Goal: Find specific page/section: Find specific page/section

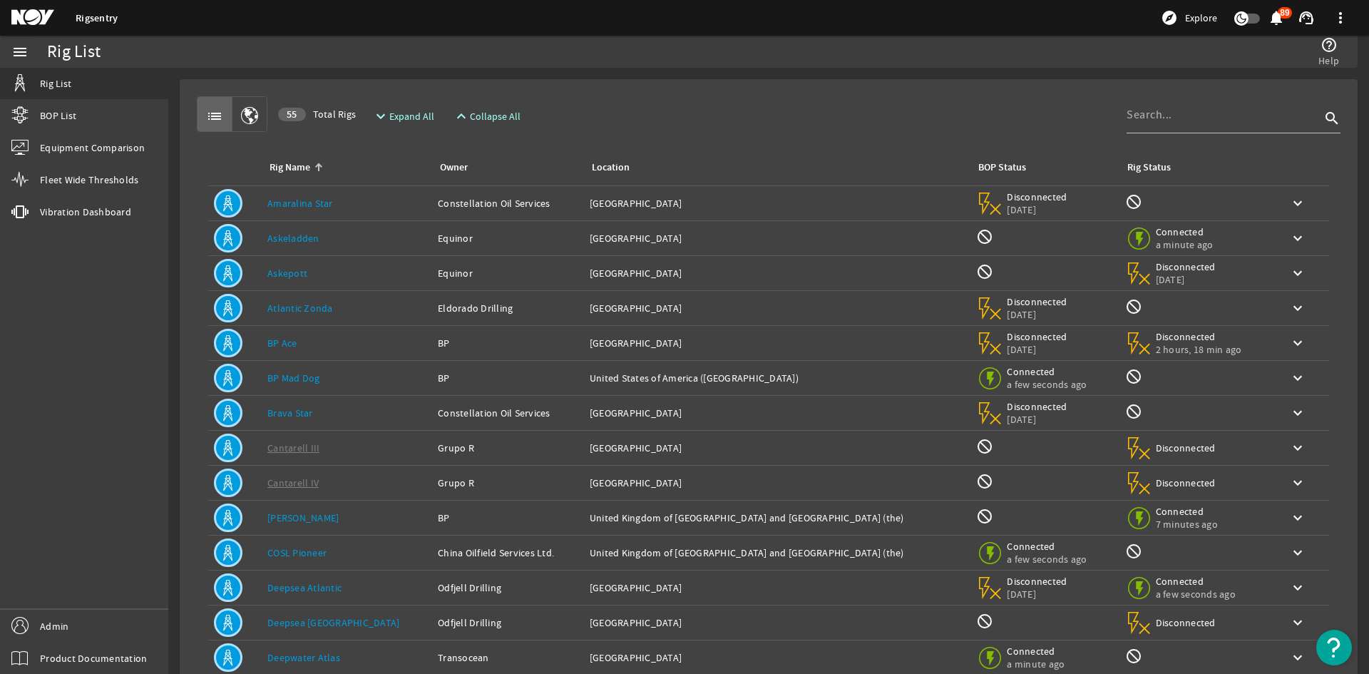
click at [298, 346] on div "Rig Name: BP Ace" at bounding box center [346, 343] width 159 height 14
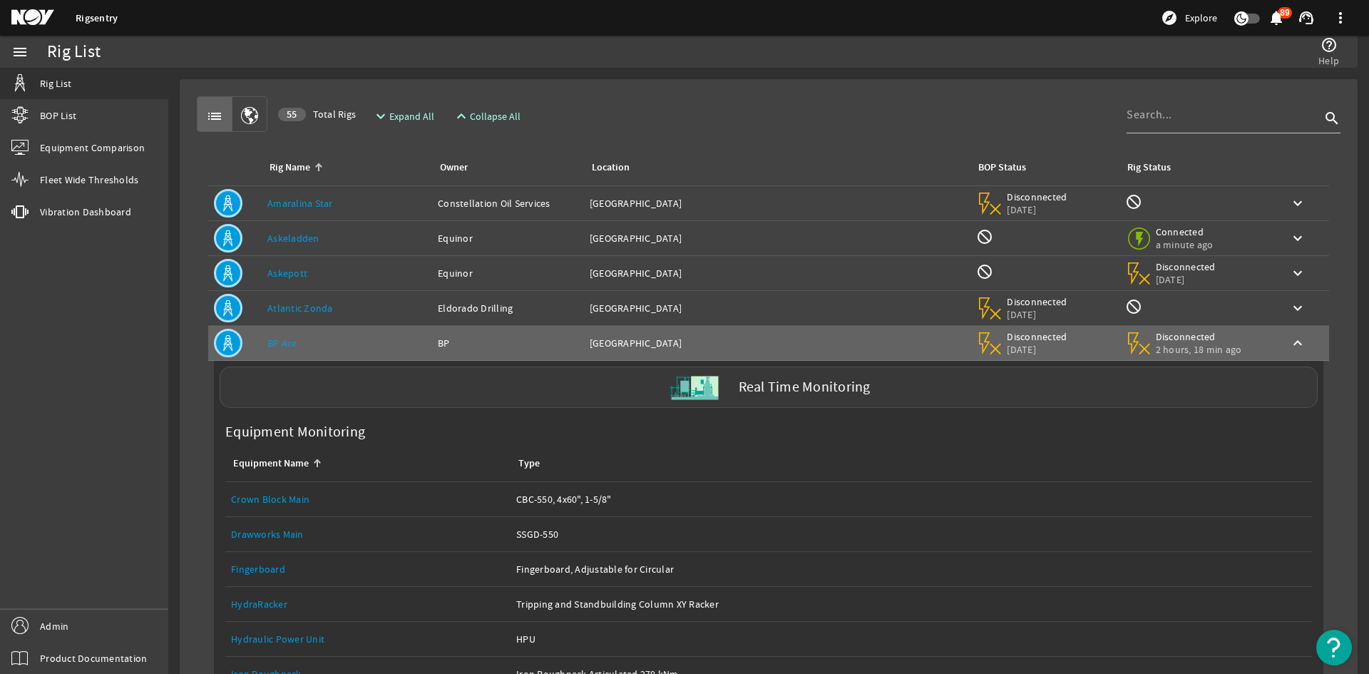
click at [389, 394] on div "Real Time Monitoring" at bounding box center [769, 386] width 1098 height 41
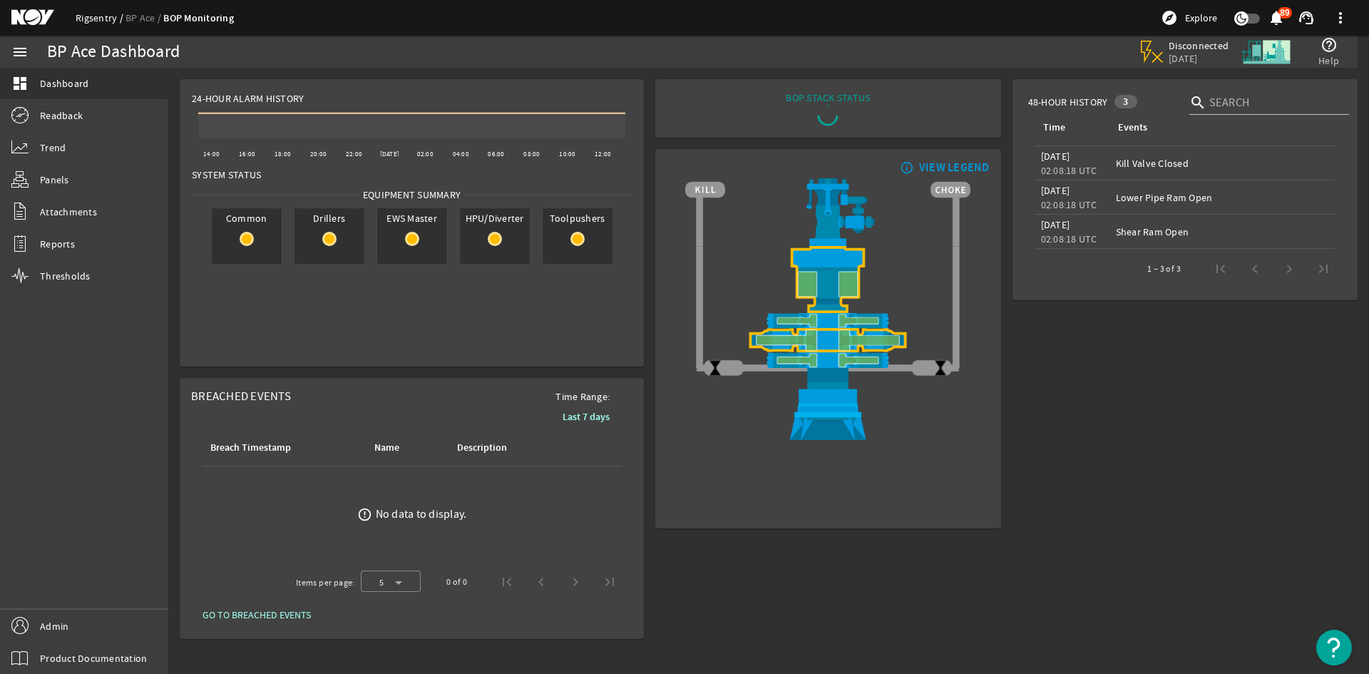
click at [96, 14] on link "Rigsentry" at bounding box center [101, 17] width 50 height 13
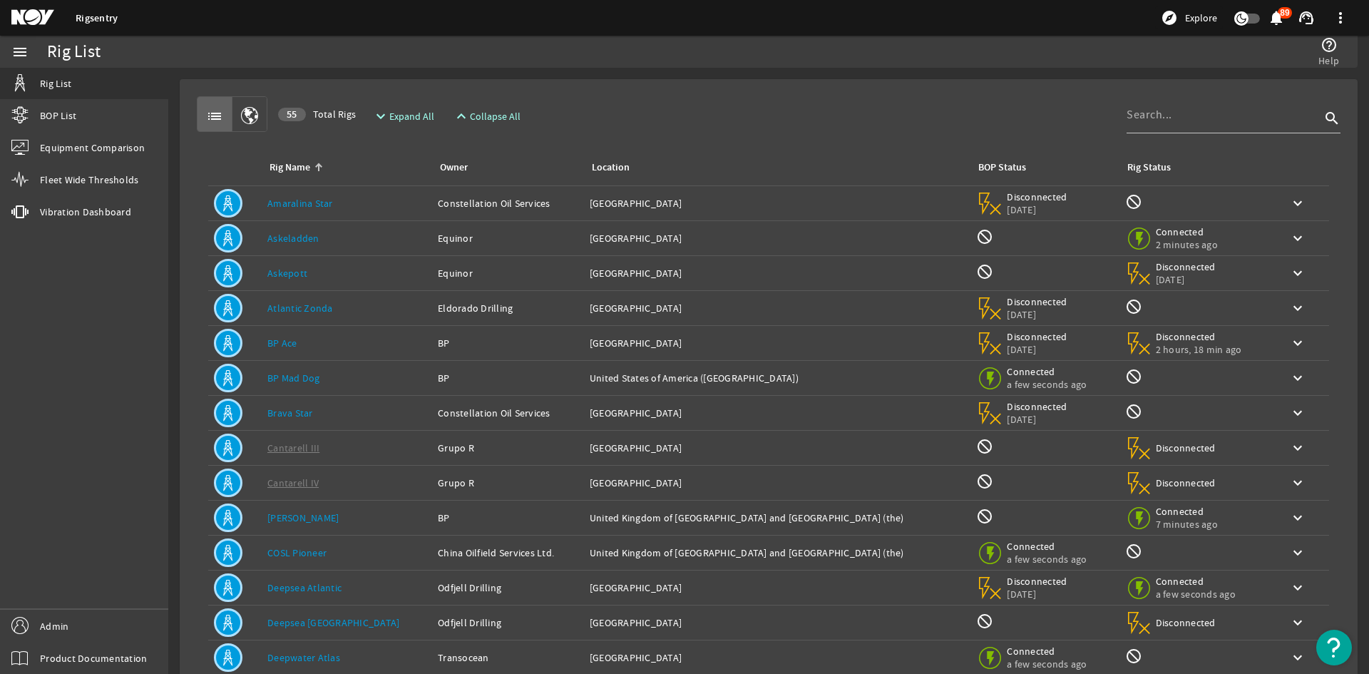
click at [351, 390] on td "Rig Name: BP Mad Dog" at bounding box center [347, 378] width 170 height 35
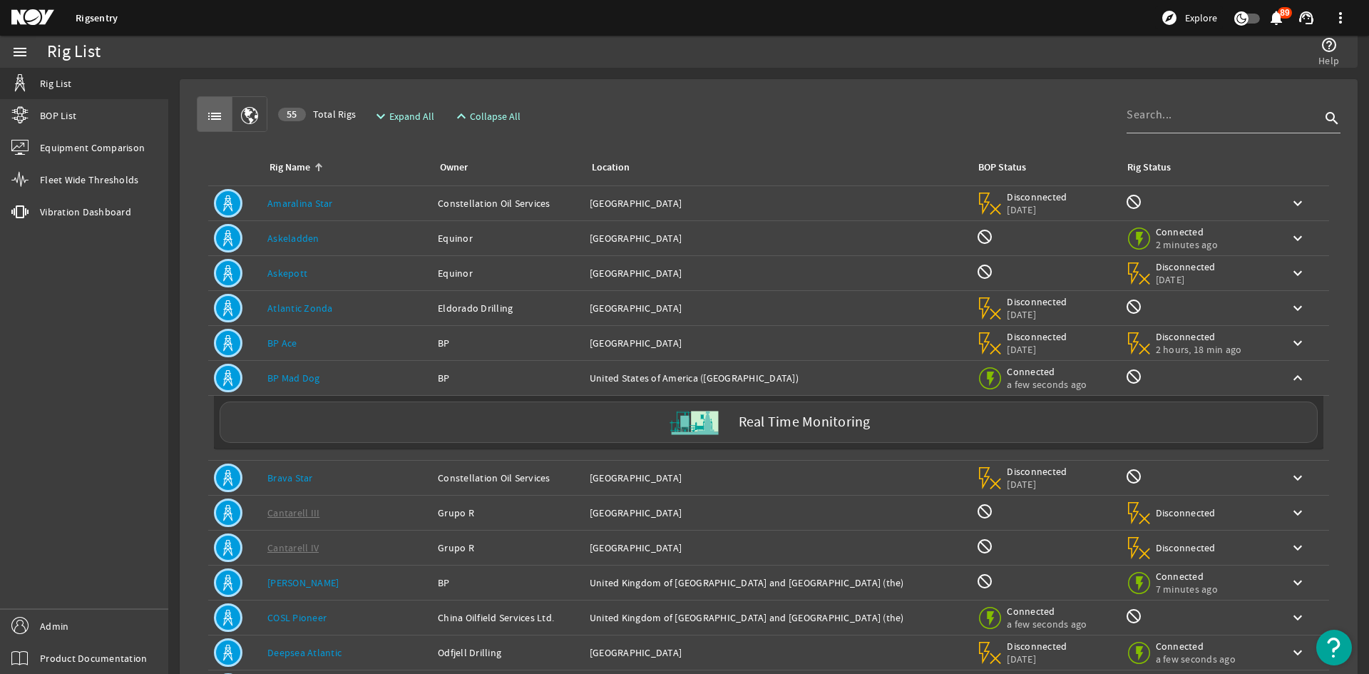
click at [354, 389] on td "Rig Name: BP Mad Dog" at bounding box center [347, 378] width 170 height 35
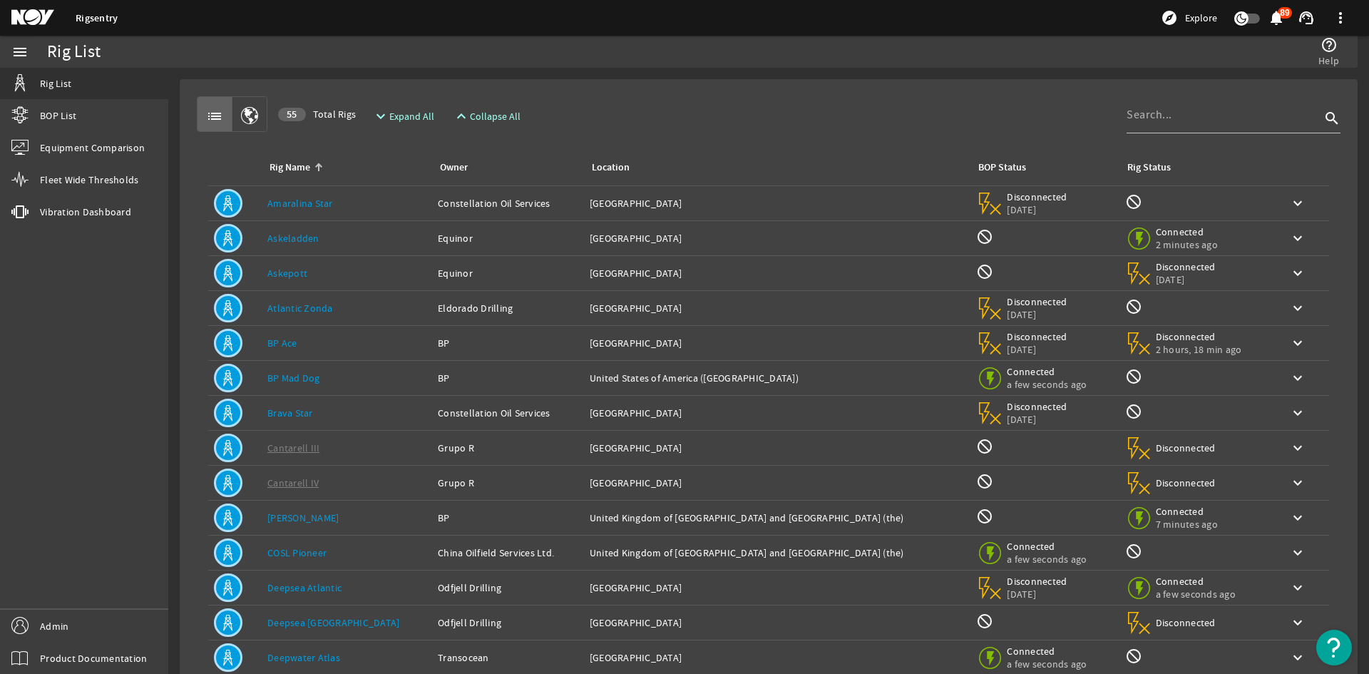
click at [353, 351] on td "Rig Name: BP Ace" at bounding box center [347, 343] width 170 height 35
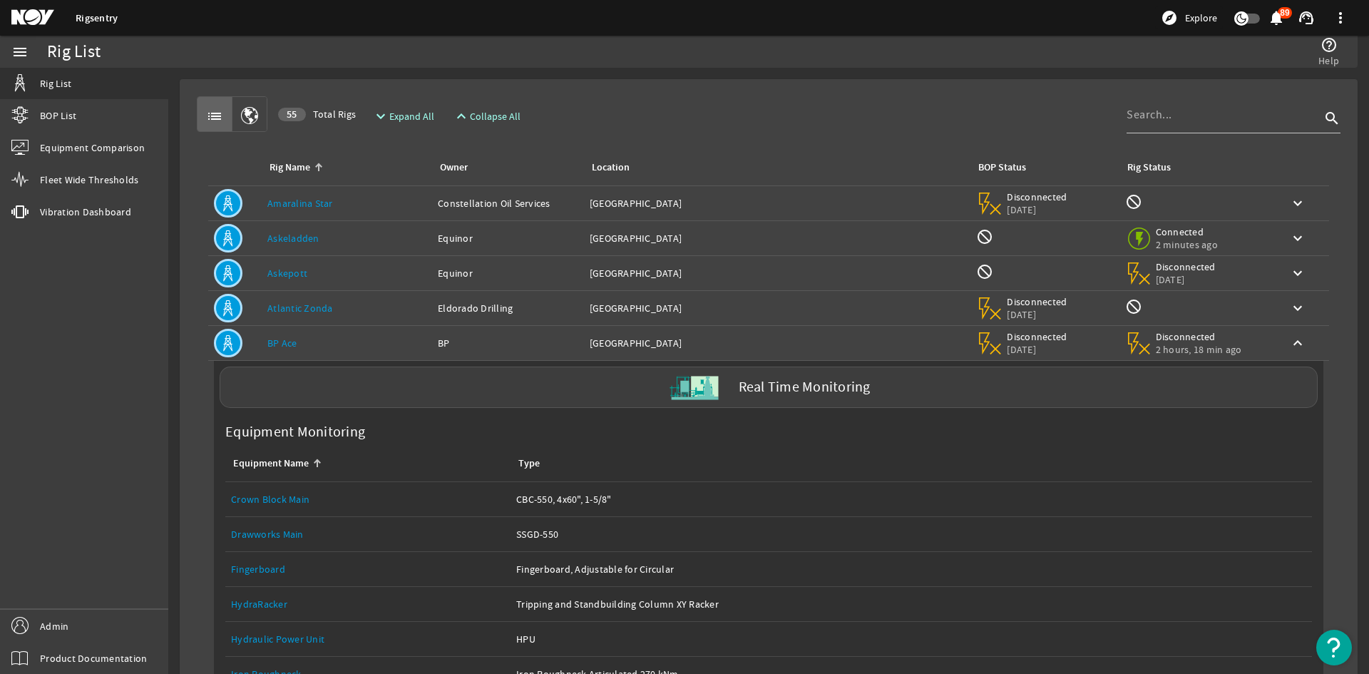
click at [353, 351] on td "Rig Name: BP Ace" at bounding box center [347, 343] width 170 height 35
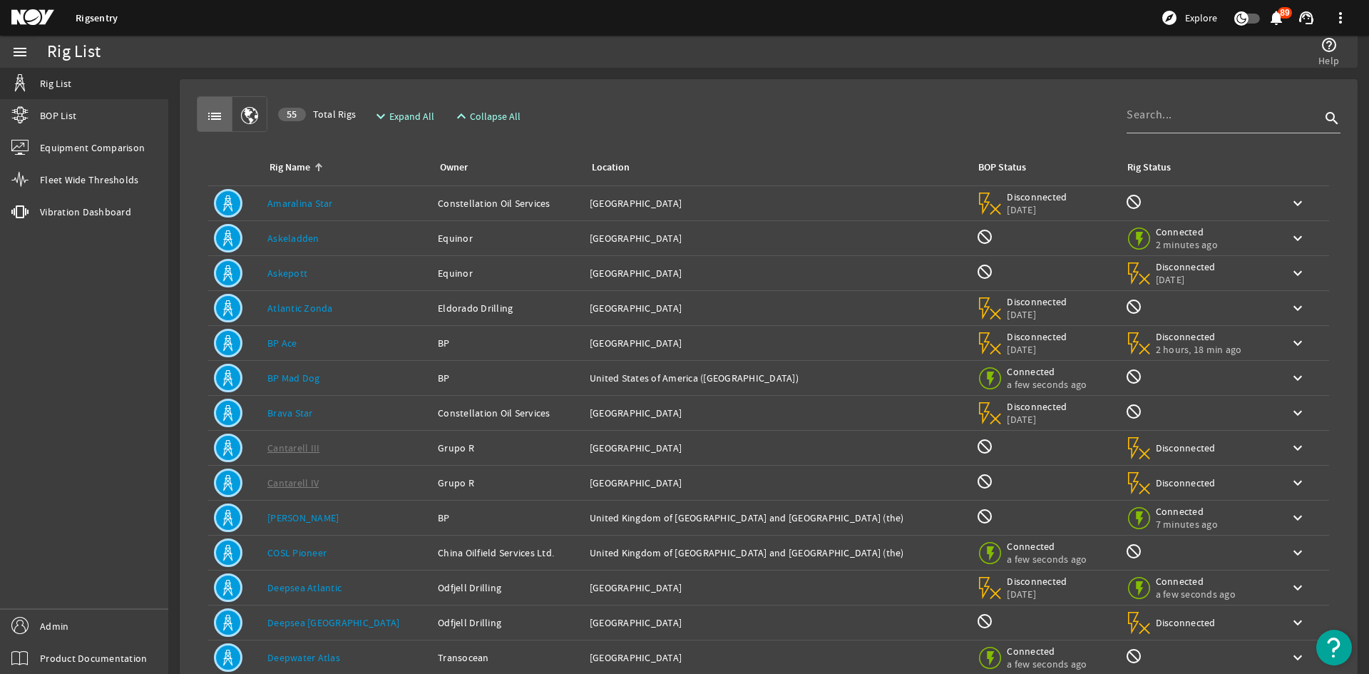
click at [348, 308] on div "Rig Name: Atlantic Zonda" at bounding box center [346, 308] width 159 height 14
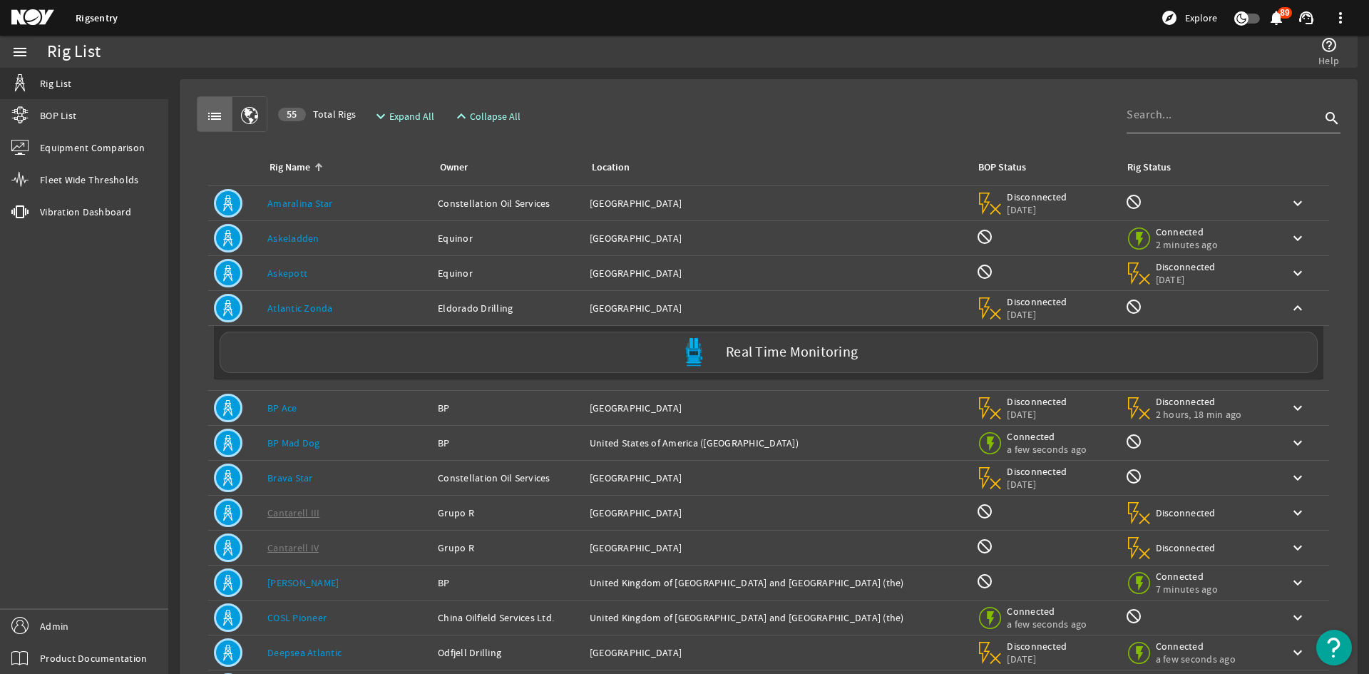
click at [348, 308] on div "Rig Name: Atlantic Zonda" at bounding box center [346, 308] width 159 height 14
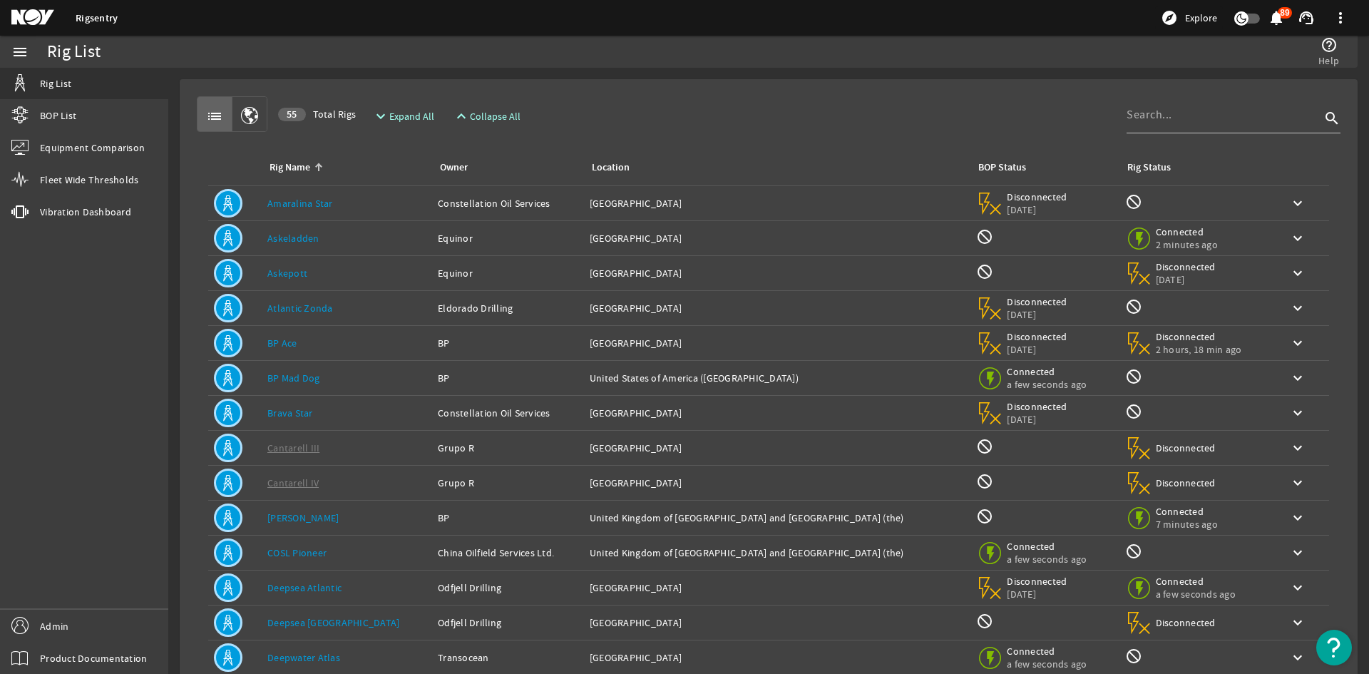
click at [350, 307] on div "Rig Name: Atlantic Zonda" at bounding box center [346, 308] width 159 height 14
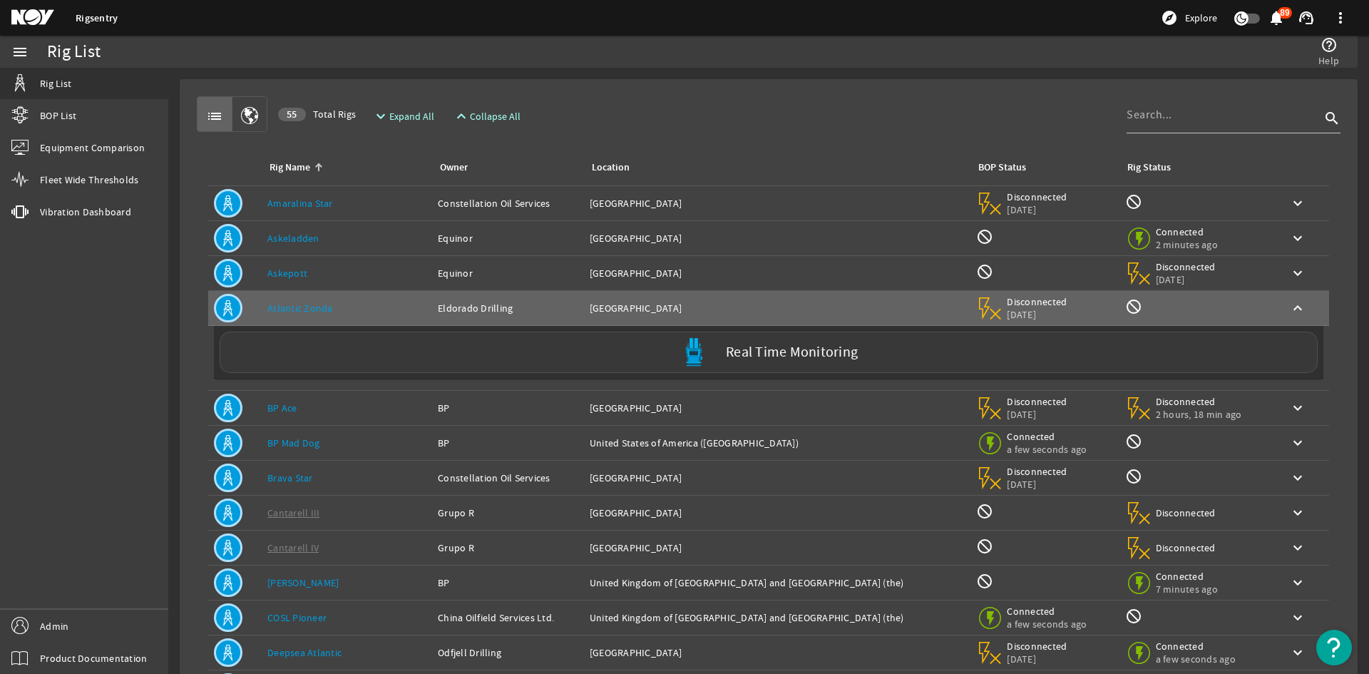
click at [346, 349] on div "Real Time Monitoring" at bounding box center [769, 351] width 1098 height 41
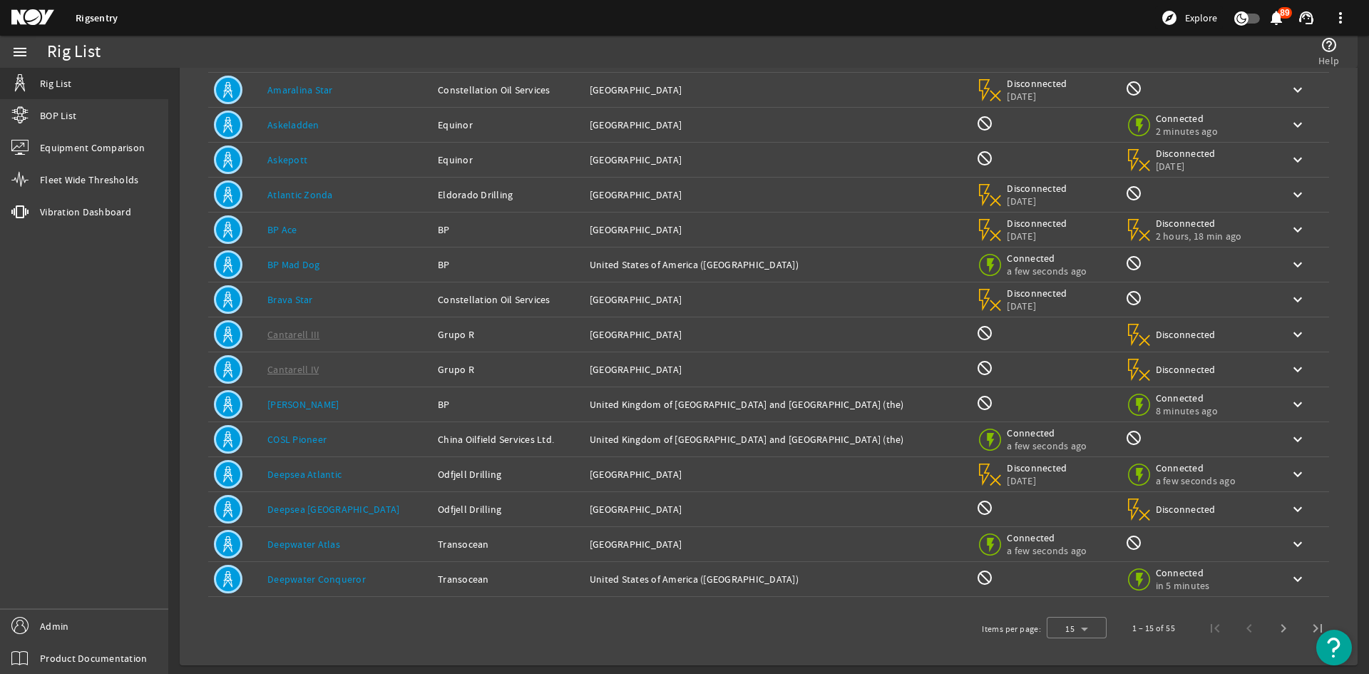
scroll to position [116, 0]
click at [498, 503] on div "Owner: Odfjell Drilling" at bounding box center [508, 506] width 140 height 14
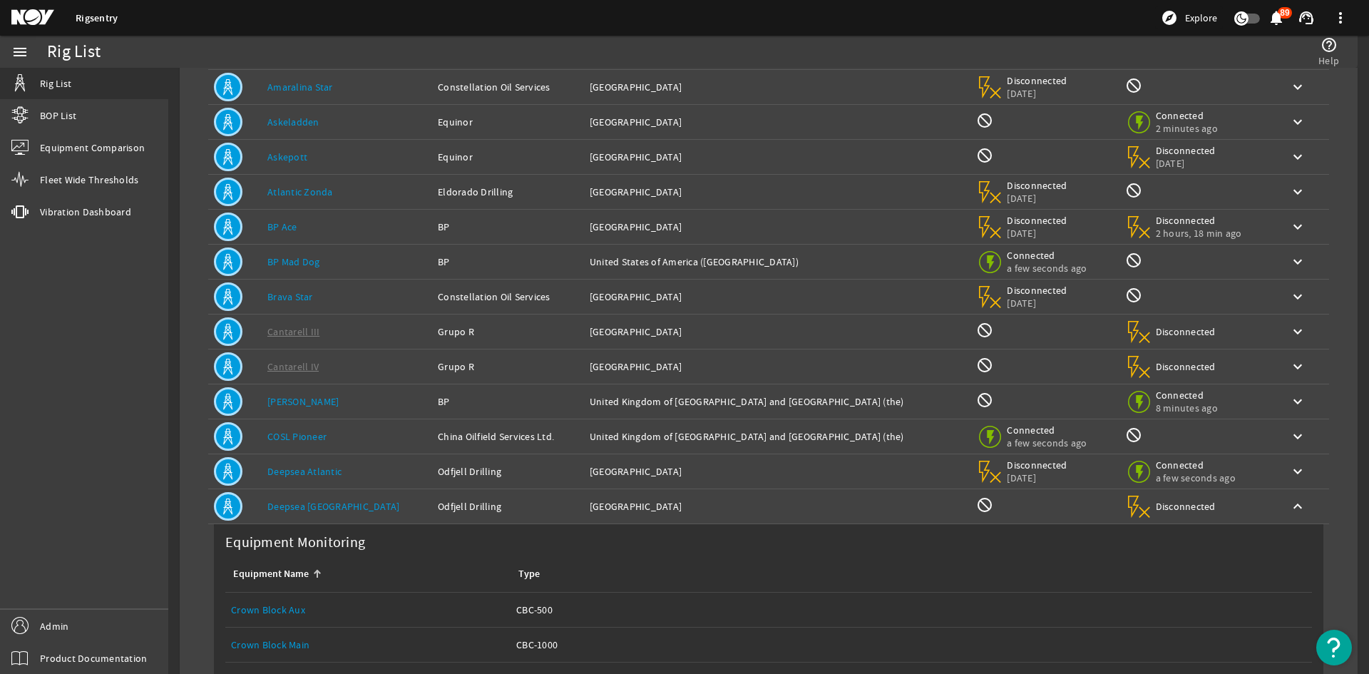
click at [498, 503] on div "Owner: Odfjell Drilling" at bounding box center [508, 506] width 140 height 14
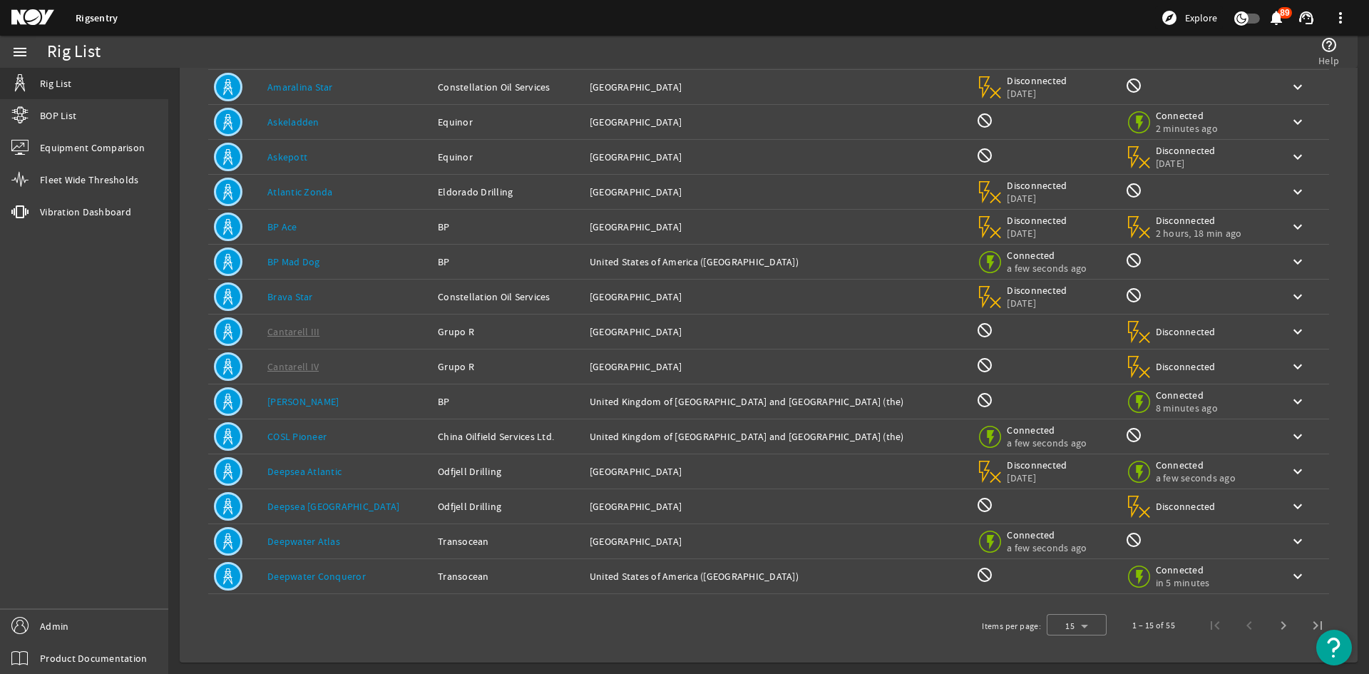
click at [497, 473] on div "Owner: Odfjell Drilling" at bounding box center [508, 471] width 140 height 14
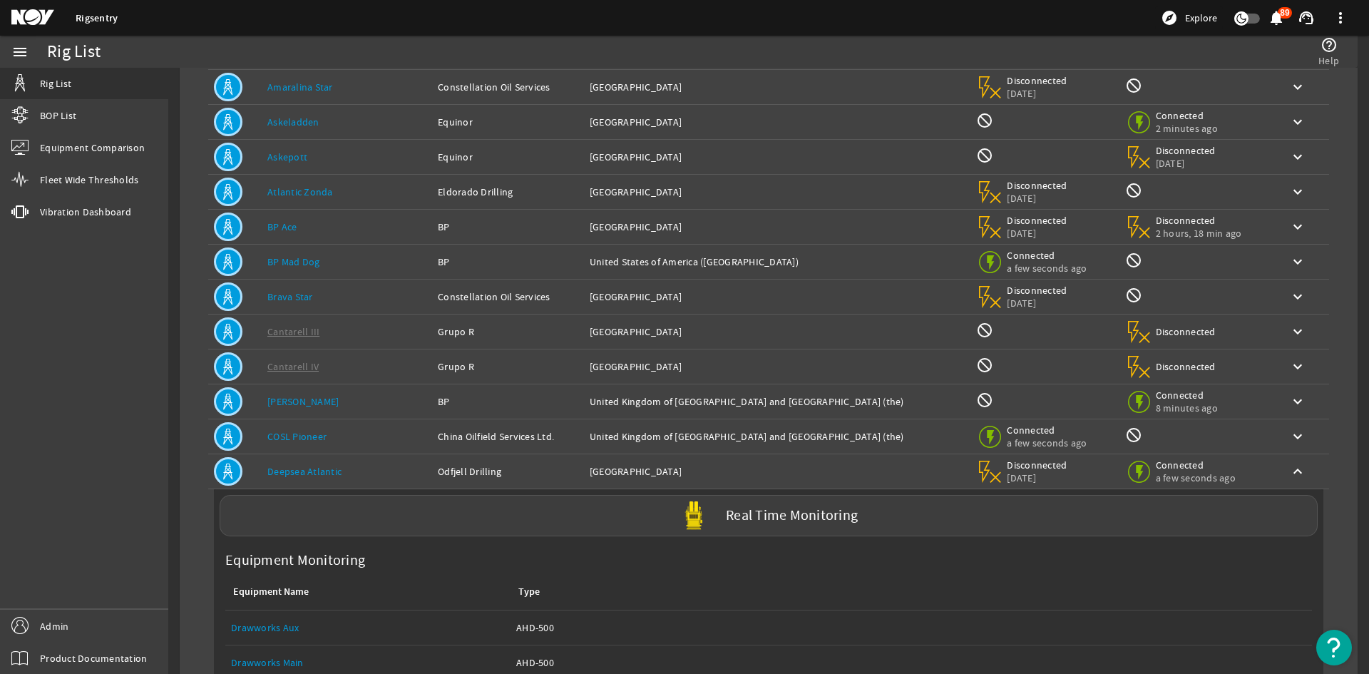
click at [497, 473] on div "Owner: Odfjell Drilling" at bounding box center [508, 471] width 140 height 14
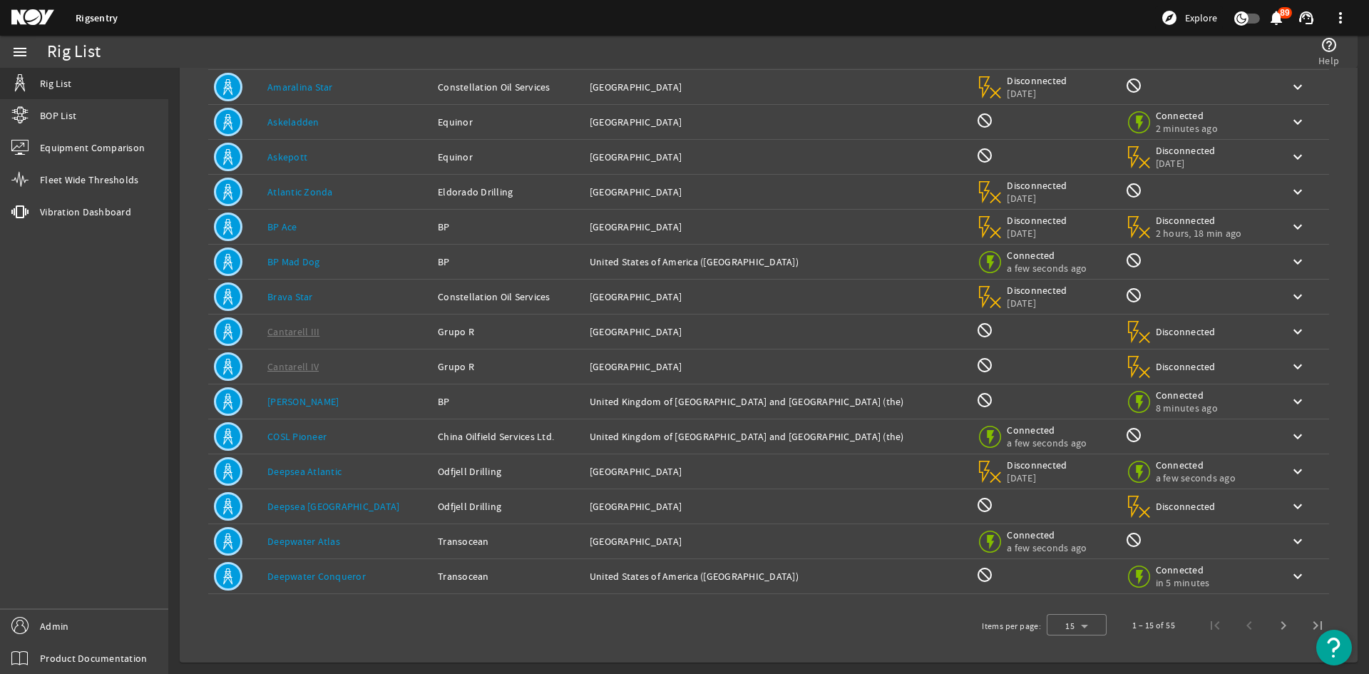
click at [497, 473] on div "Owner: Odfjell Drilling" at bounding box center [508, 471] width 140 height 14
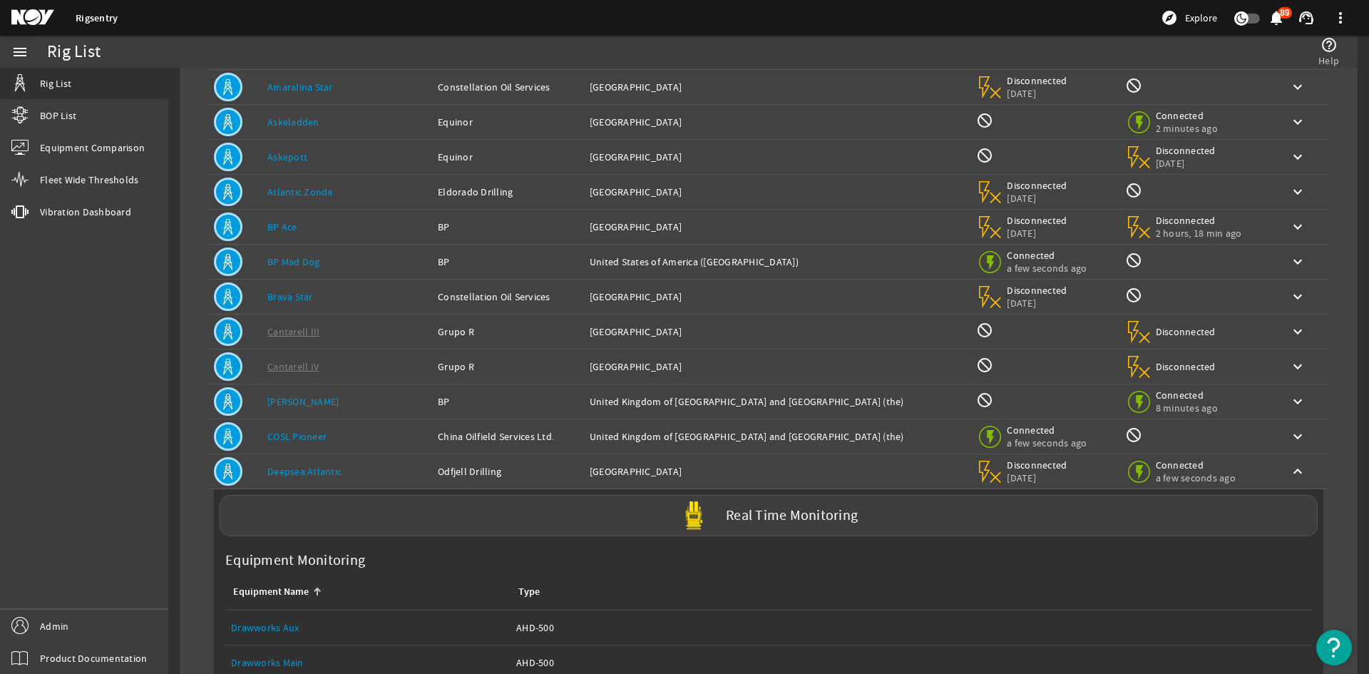
click at [497, 473] on div "Owner: Odfjell Drilling" at bounding box center [508, 471] width 140 height 14
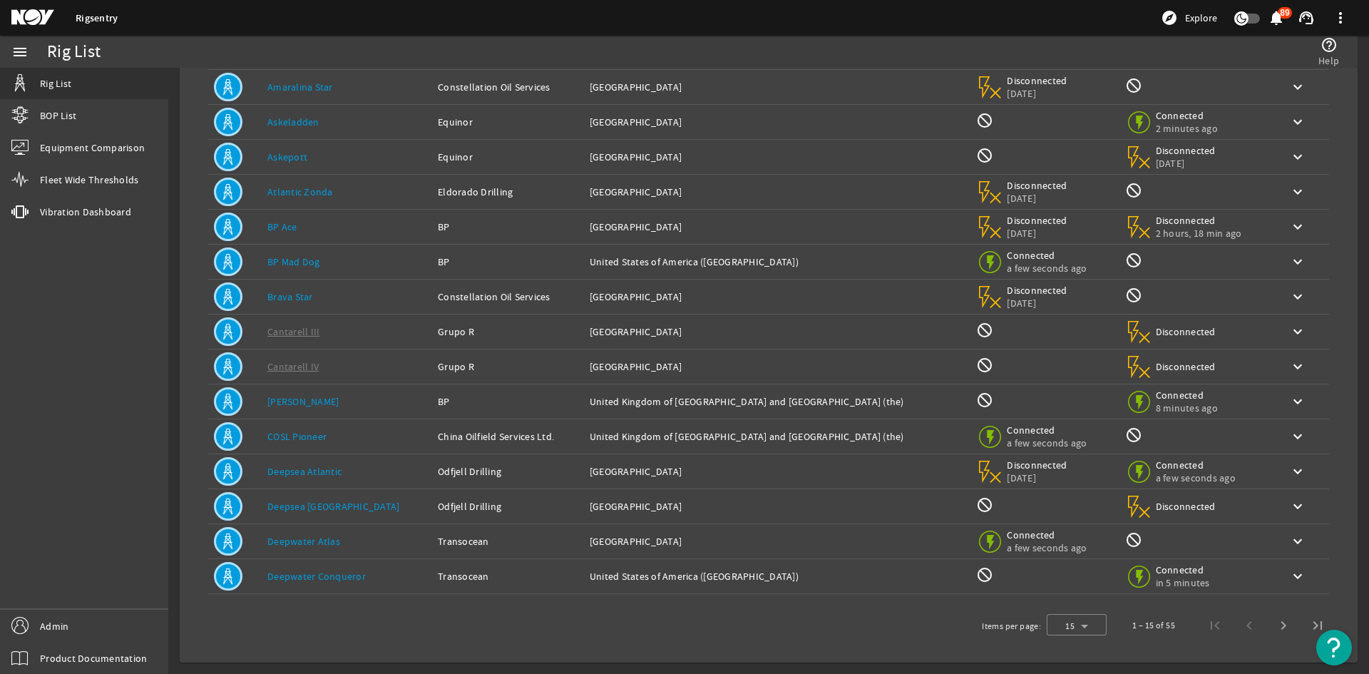
click at [348, 436] on div "Rig Name: COSL Pioneer" at bounding box center [346, 436] width 159 height 14
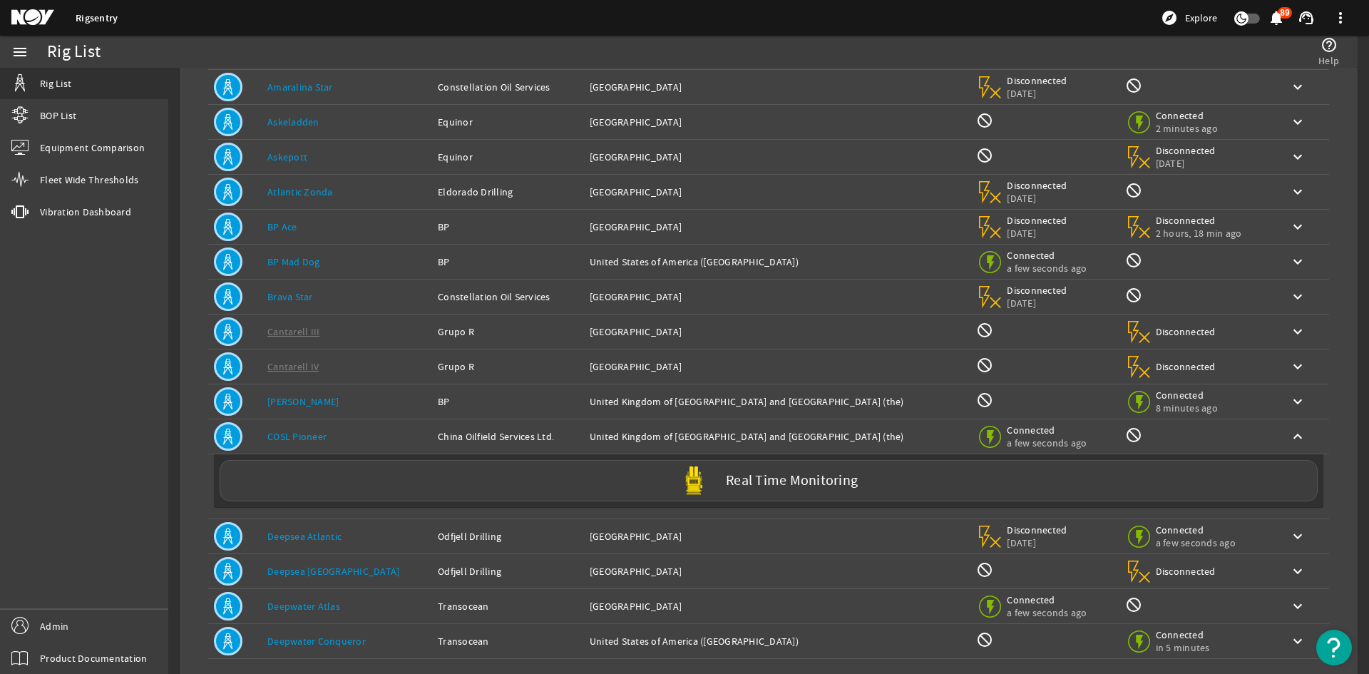
click at [348, 436] on div "Rig Name: COSL Pioneer" at bounding box center [346, 436] width 159 height 14
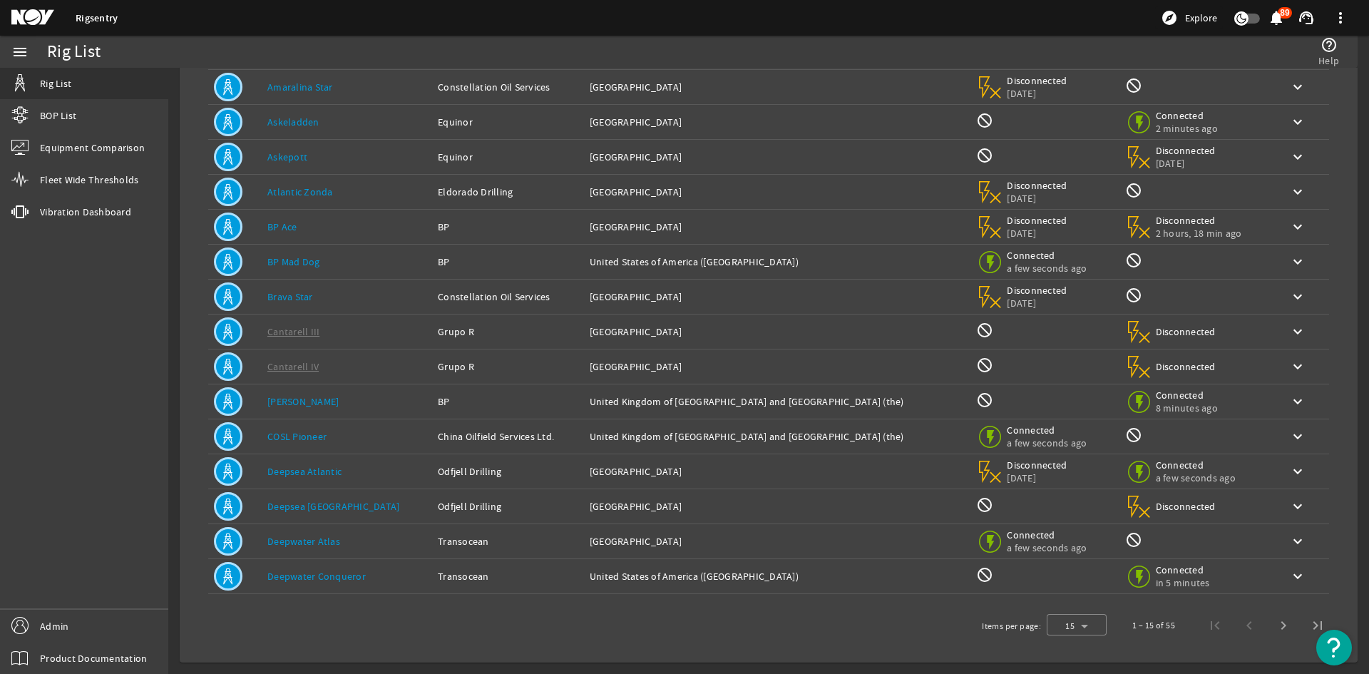
click at [393, 546] on div "Rig Name: Deepwater Atlas" at bounding box center [346, 541] width 159 height 14
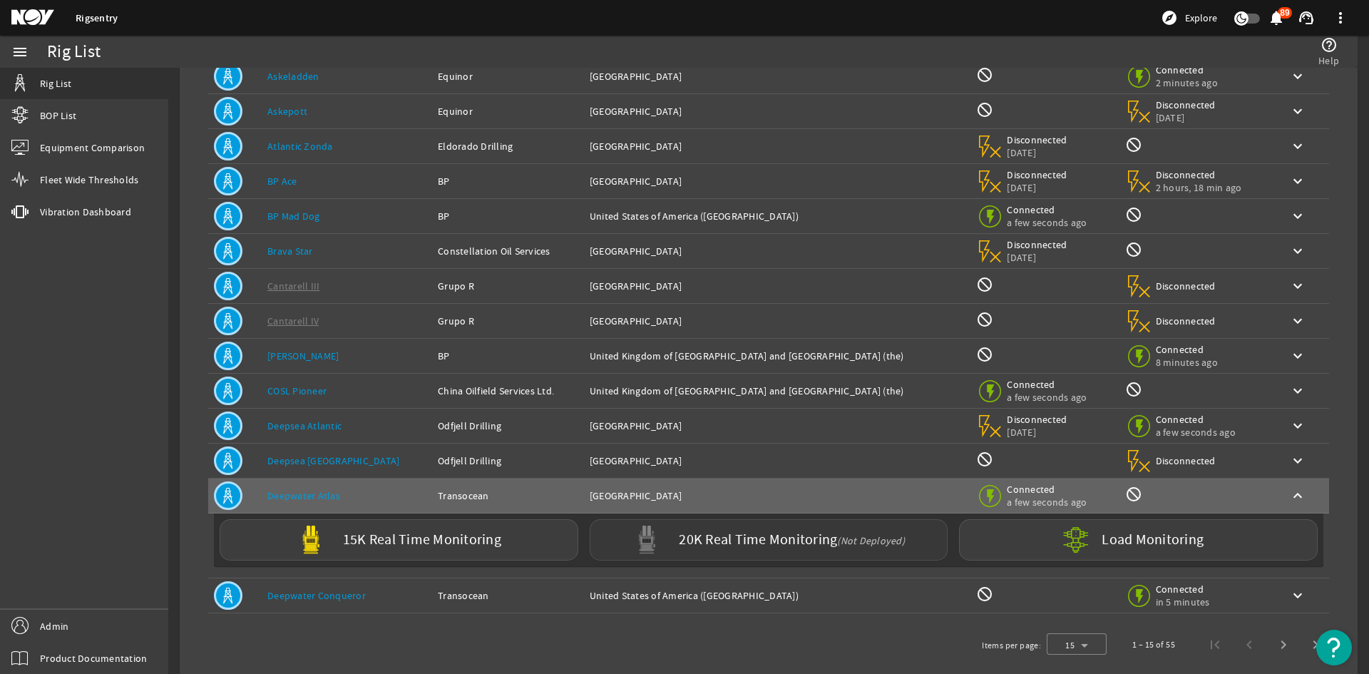
scroll to position [181, 0]
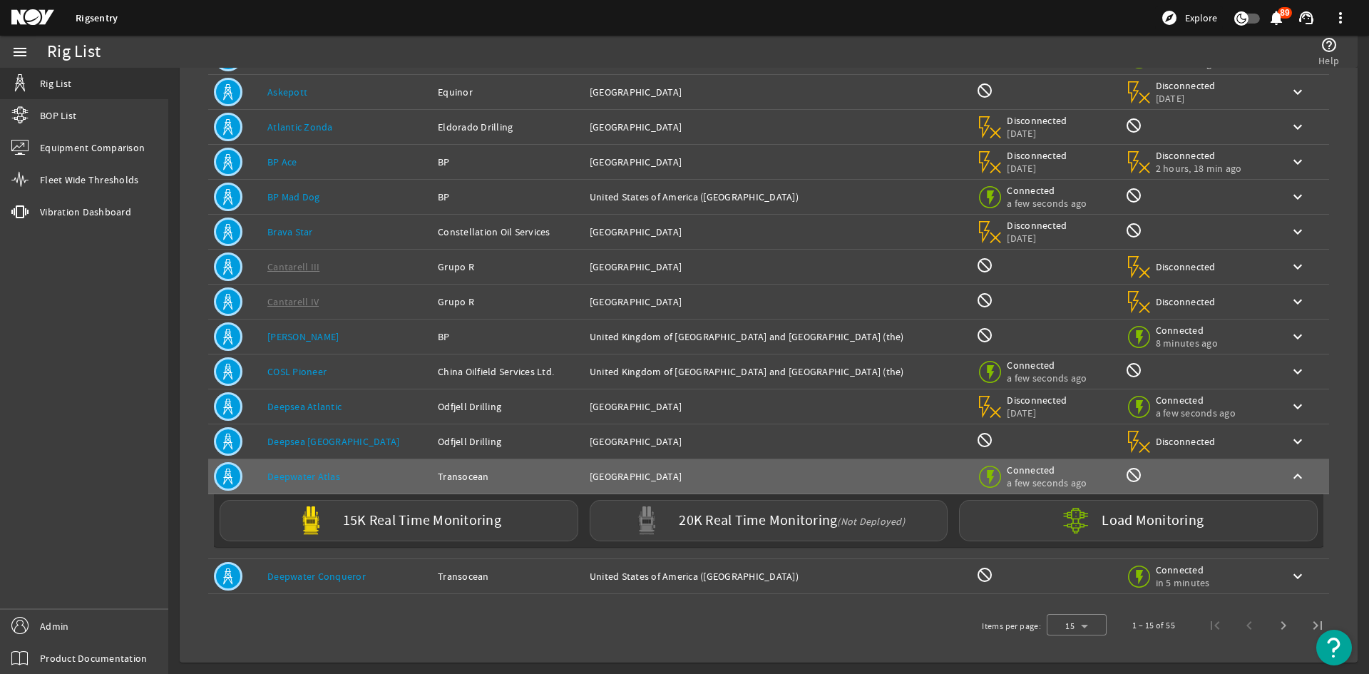
click at [824, 562] on td "Location: United States of America (the)" at bounding box center [777, 576] width 387 height 35
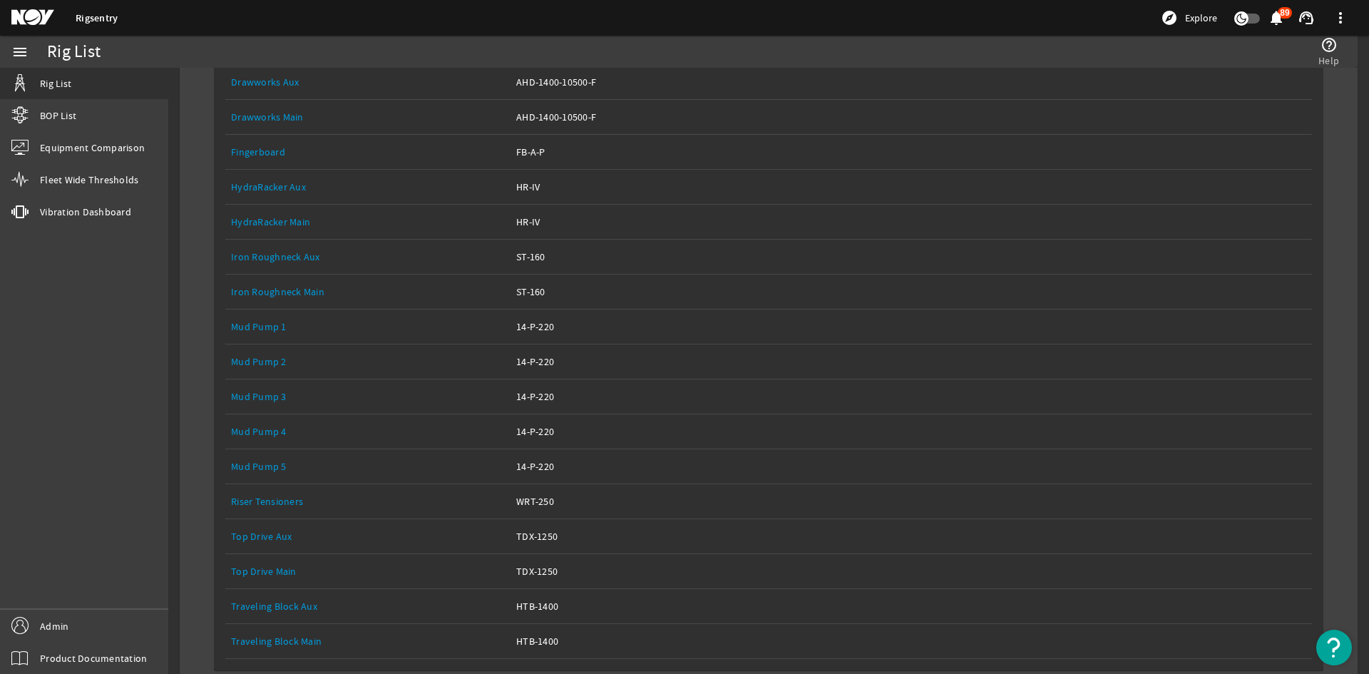
scroll to position [972, 0]
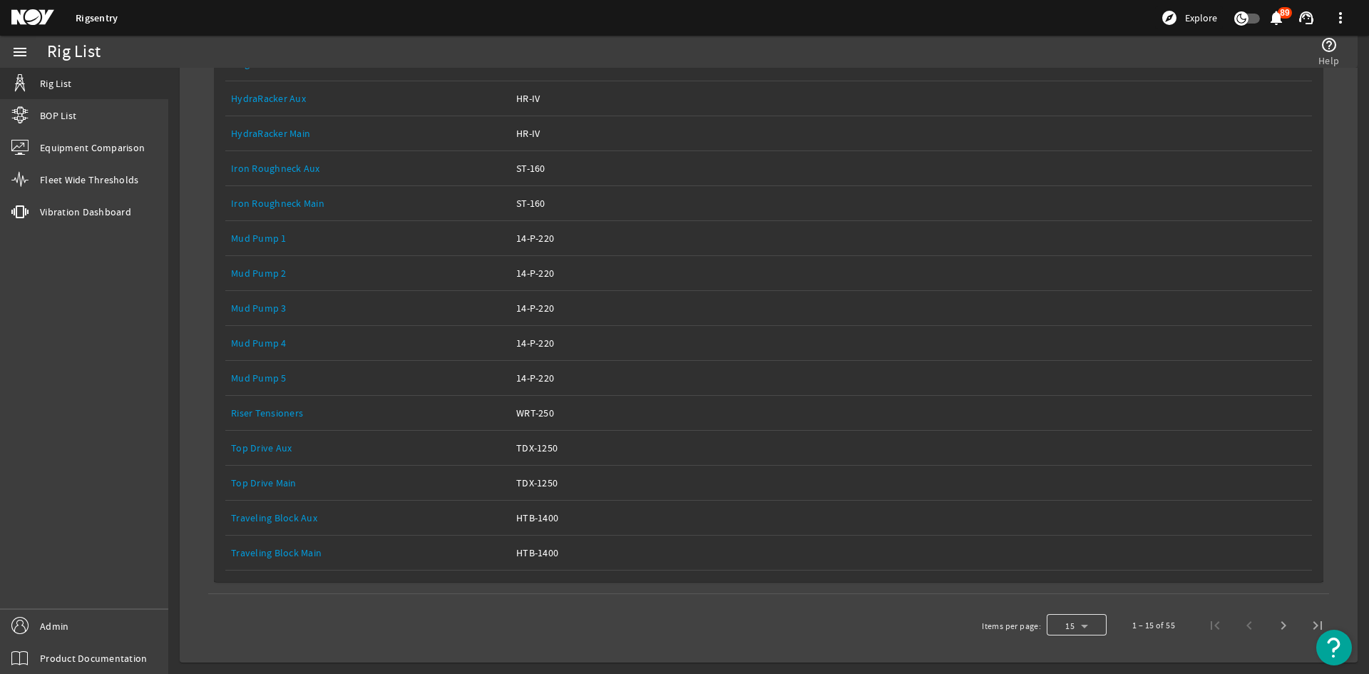
click at [1091, 629] on div at bounding box center [1076, 625] width 60 height 34
click at [1061, 599] on mat-option "25" at bounding box center [1066, 588] width 60 height 34
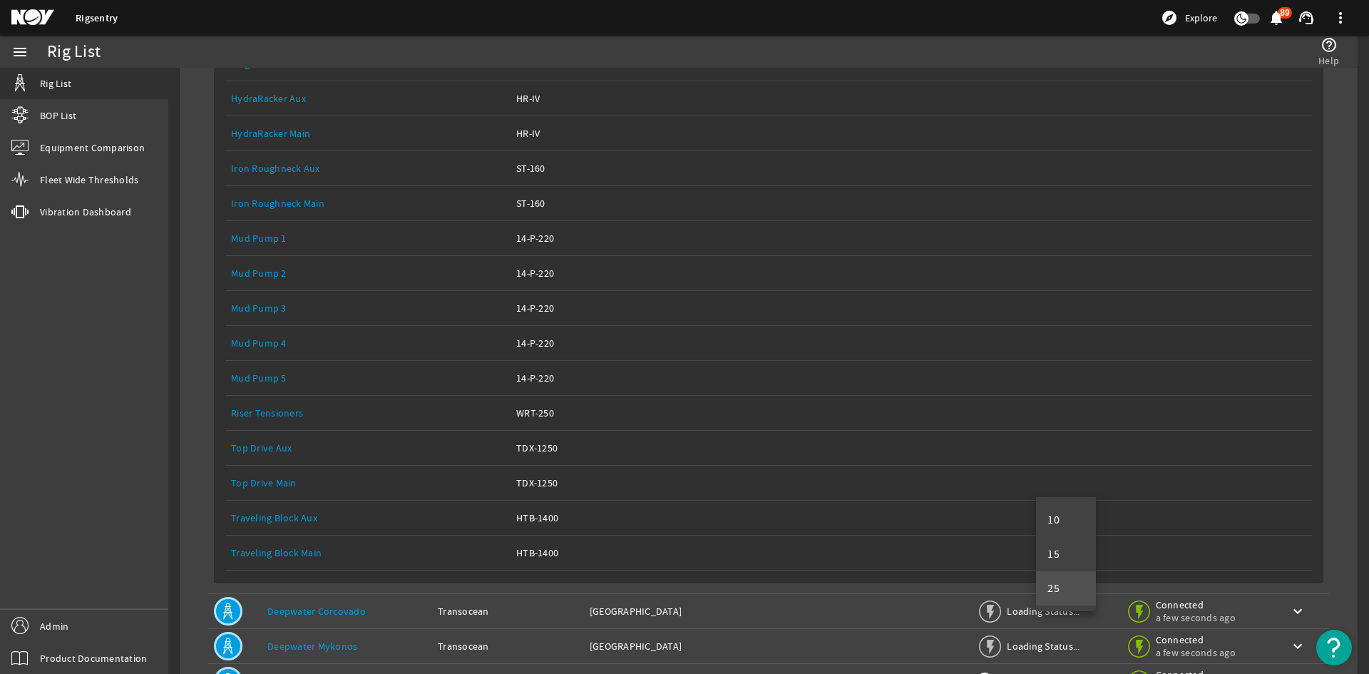
scroll to position [1314, 0]
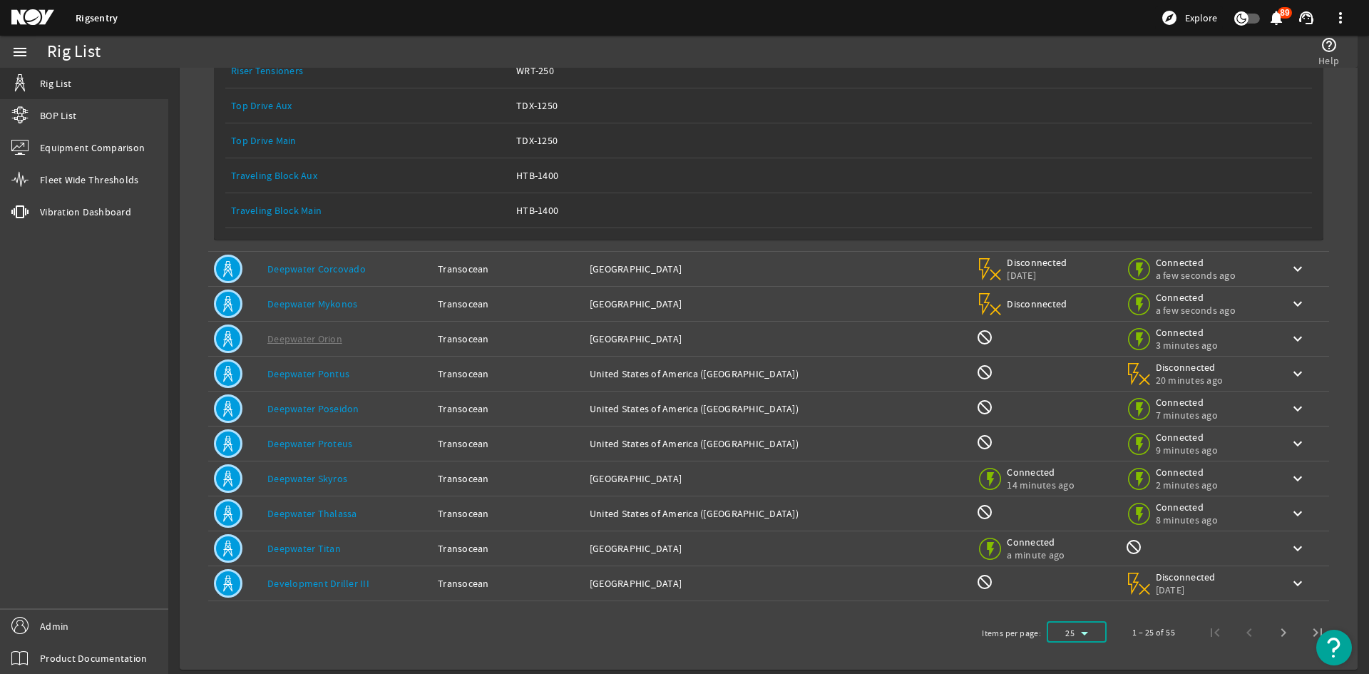
click at [483, 269] on div "Owner: Transocean" at bounding box center [508, 269] width 140 height 14
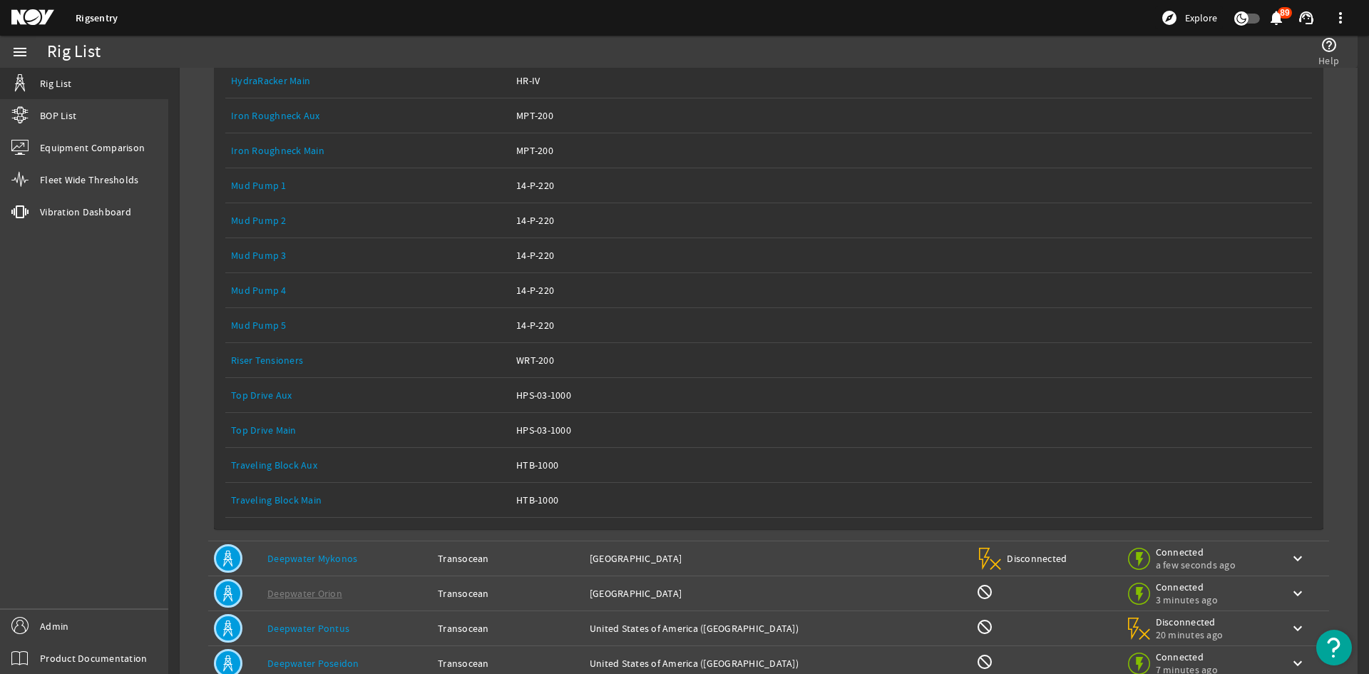
scroll to position [2199, 0]
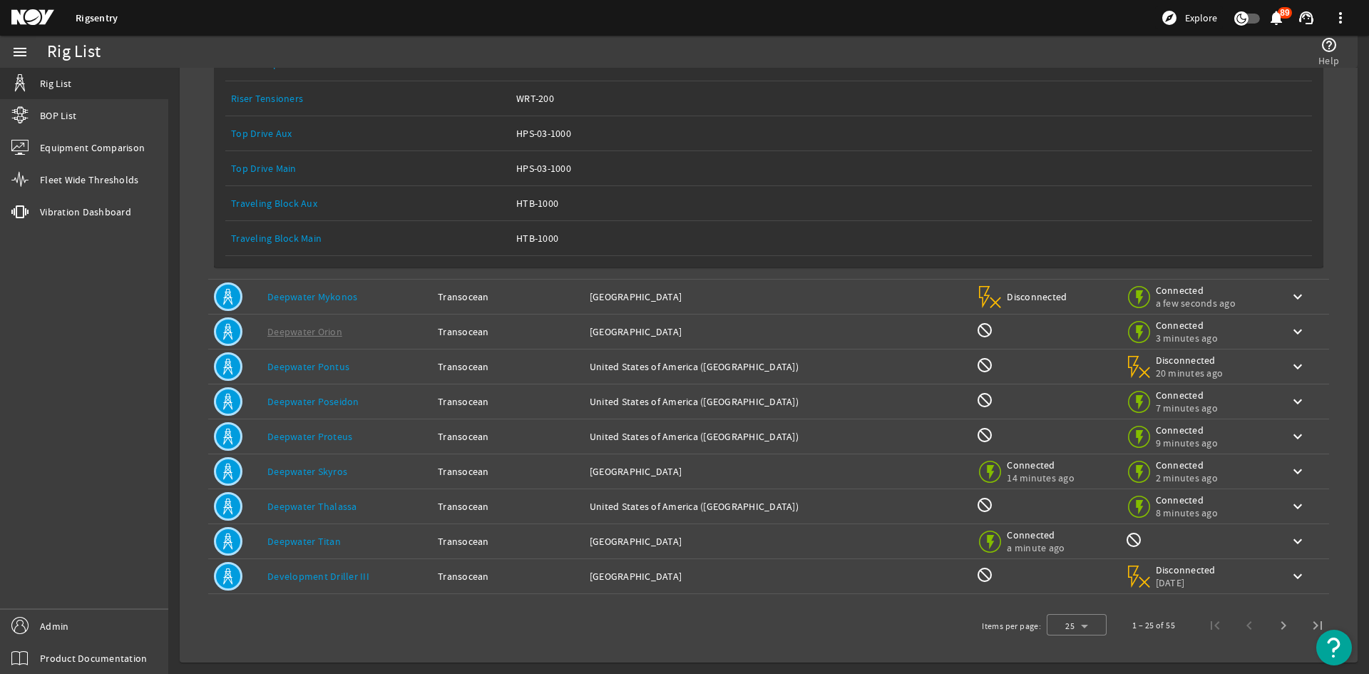
click at [516, 307] on td "Owner: Transocean" at bounding box center [508, 296] width 152 height 35
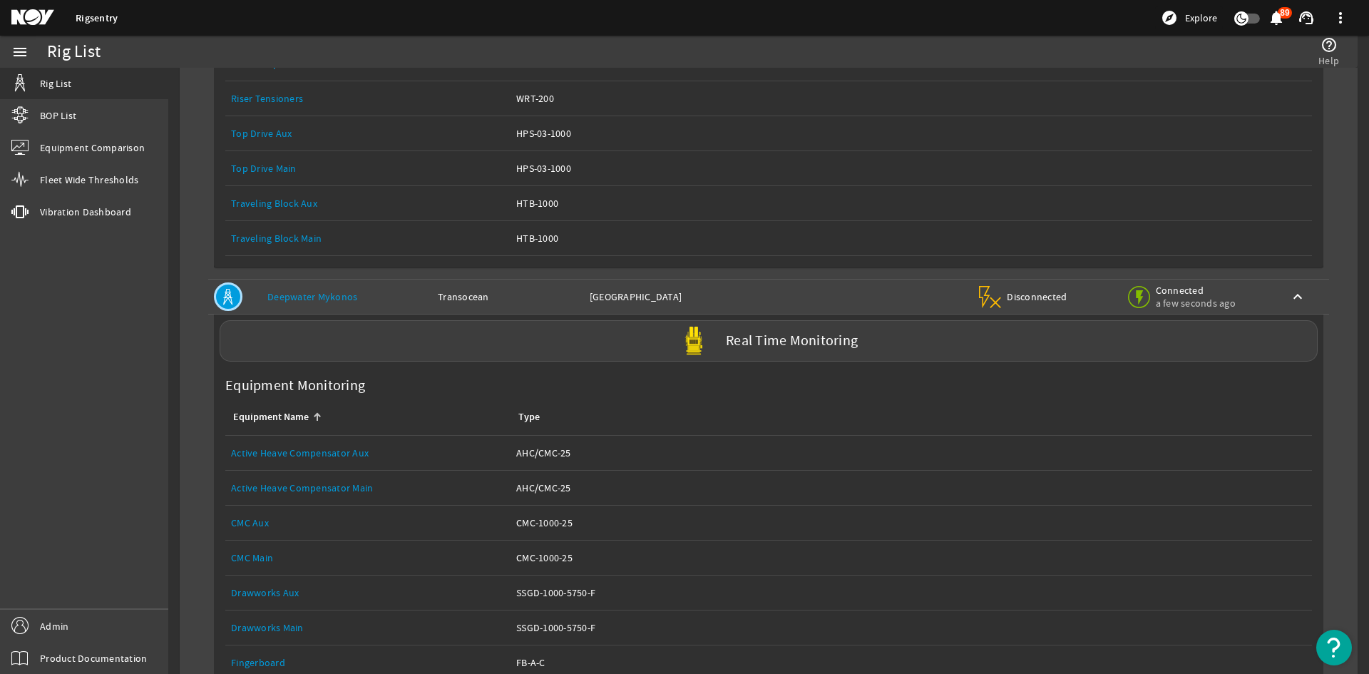
drag, startPoint x: 507, startPoint y: 292, endPoint x: 513, endPoint y: 304, distance: 13.7
click at [507, 292] on div "Owner: Transocean" at bounding box center [508, 296] width 140 height 14
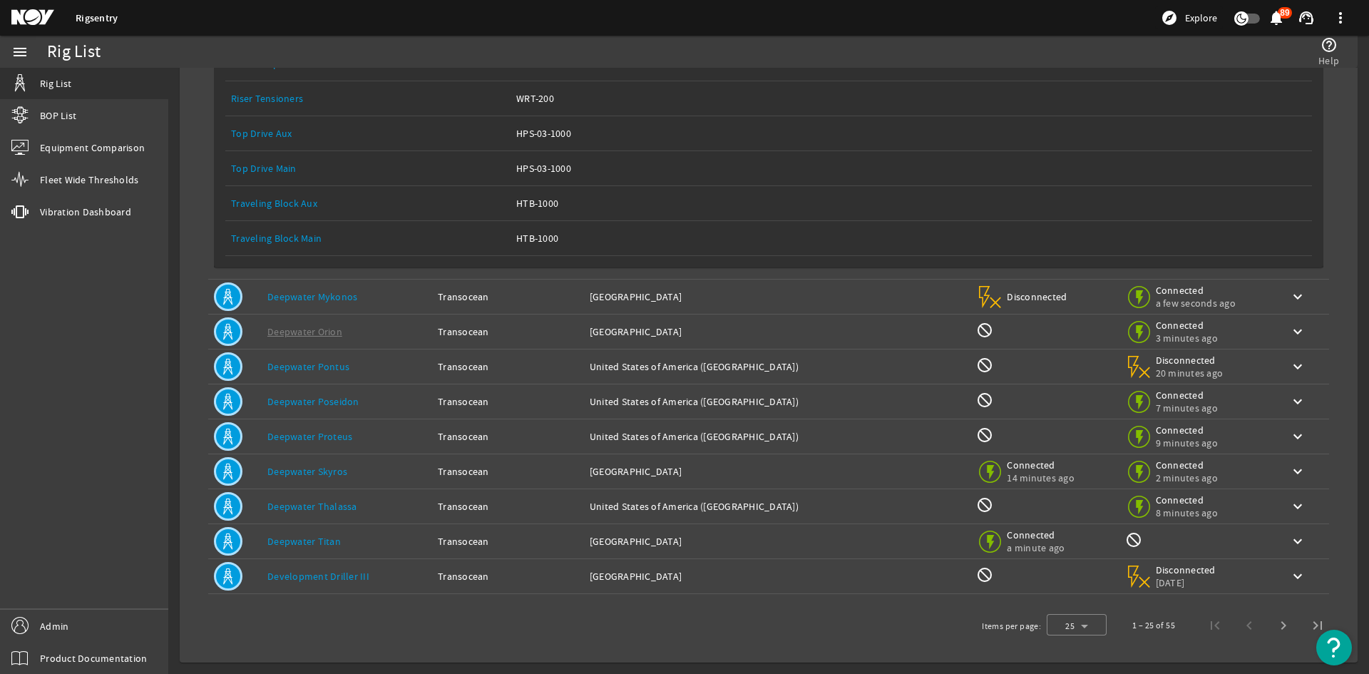
click at [525, 347] on td "Owner: Transocean" at bounding box center [508, 331] width 152 height 35
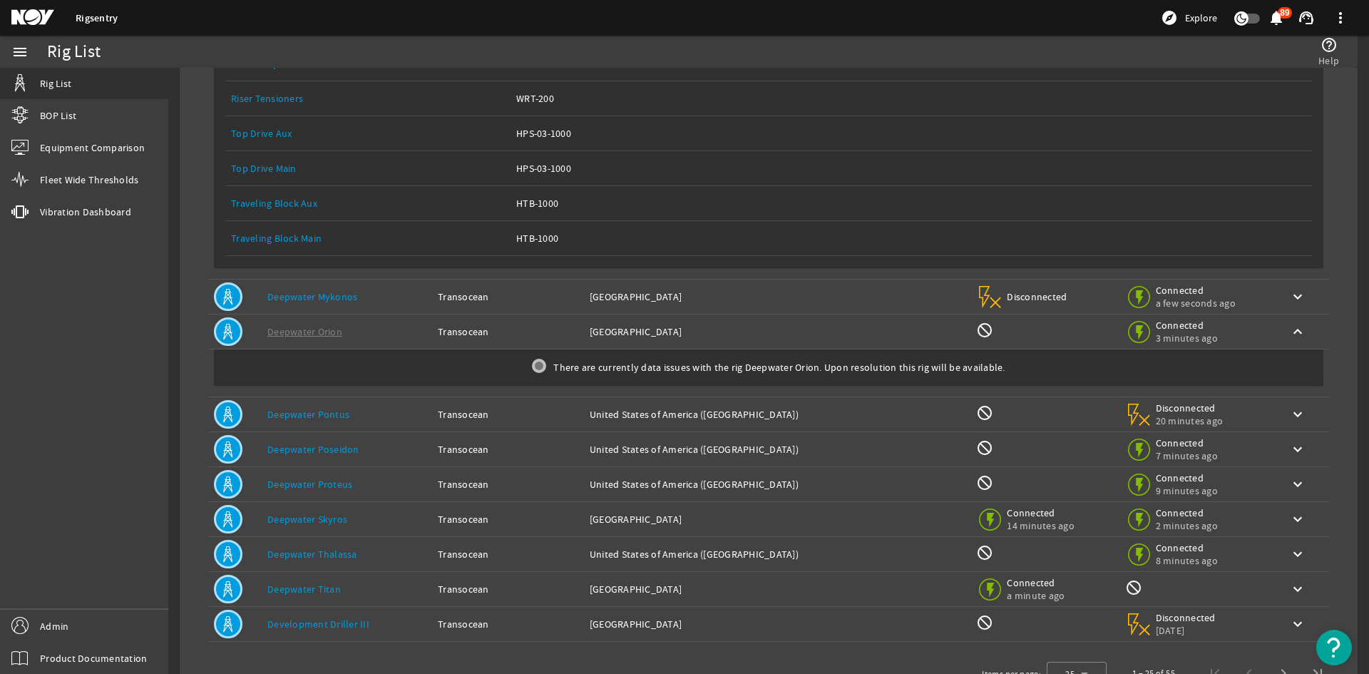
click at [525, 343] on td "Owner: Transocean" at bounding box center [508, 331] width 152 height 35
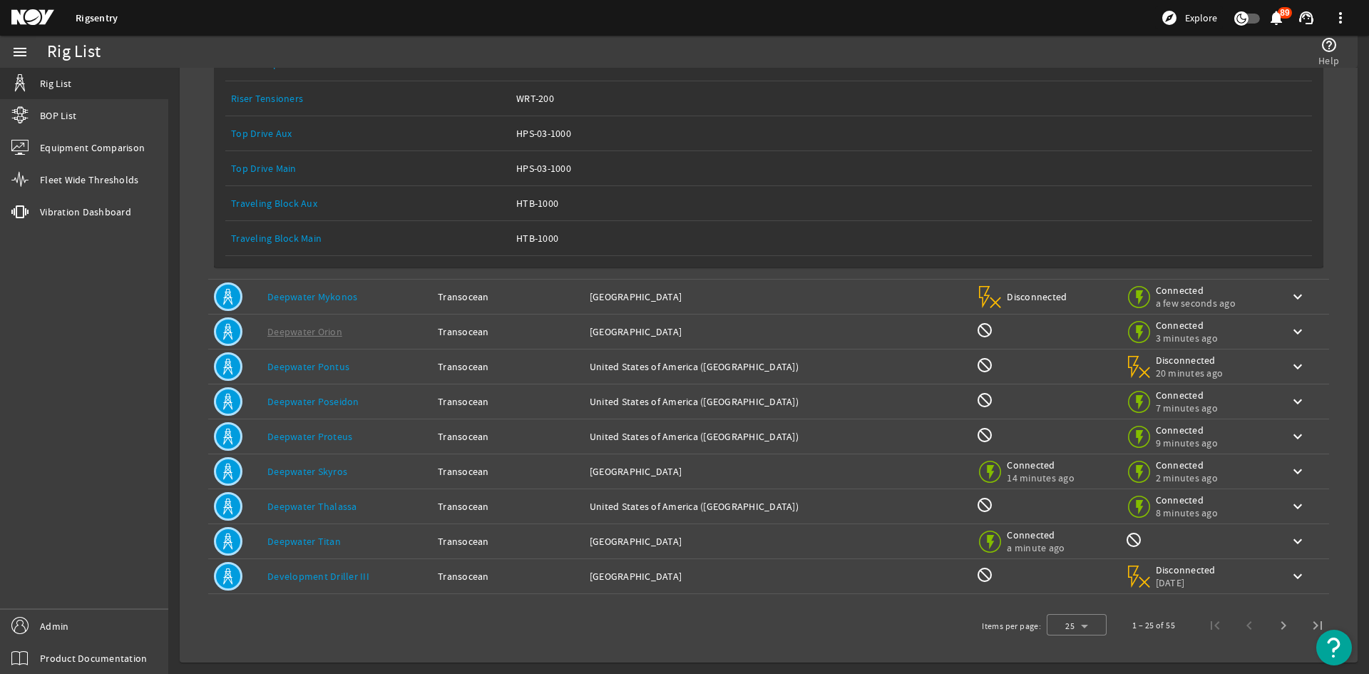
click at [523, 365] on div "Owner: Transocean" at bounding box center [508, 366] width 140 height 14
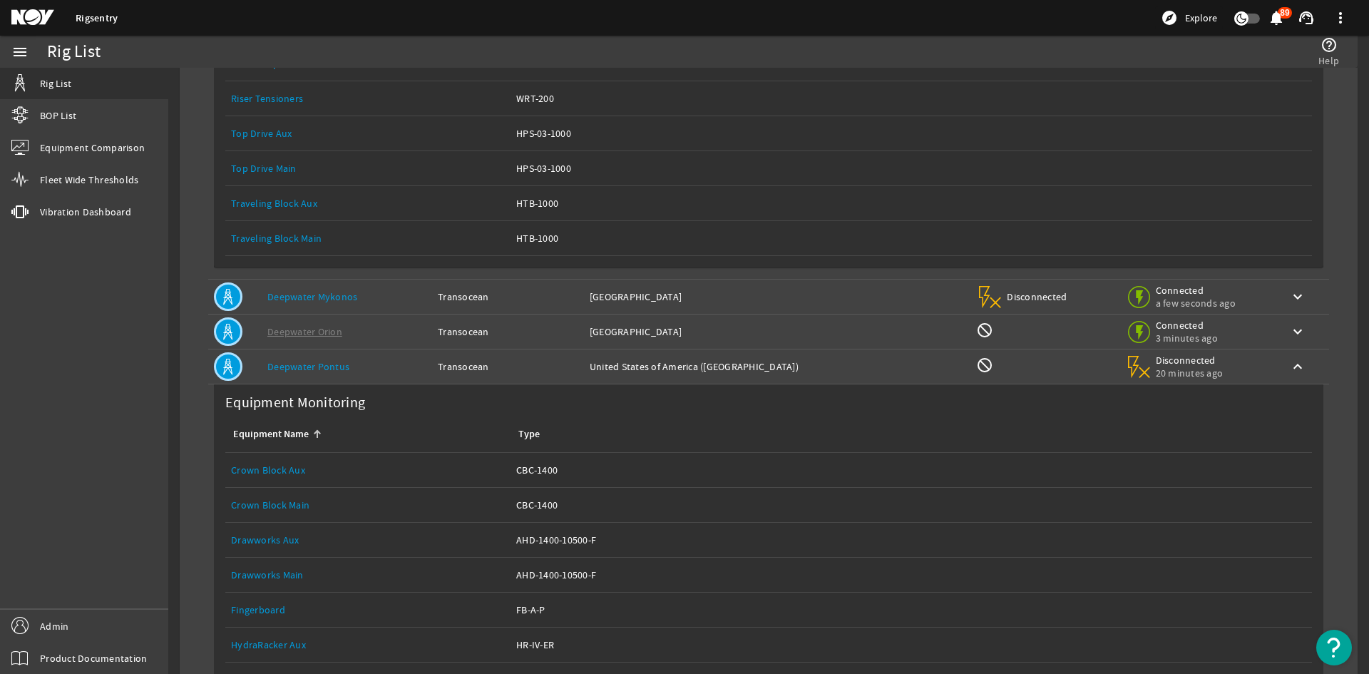
click at [523, 365] on div "Owner: Transocean" at bounding box center [508, 366] width 140 height 14
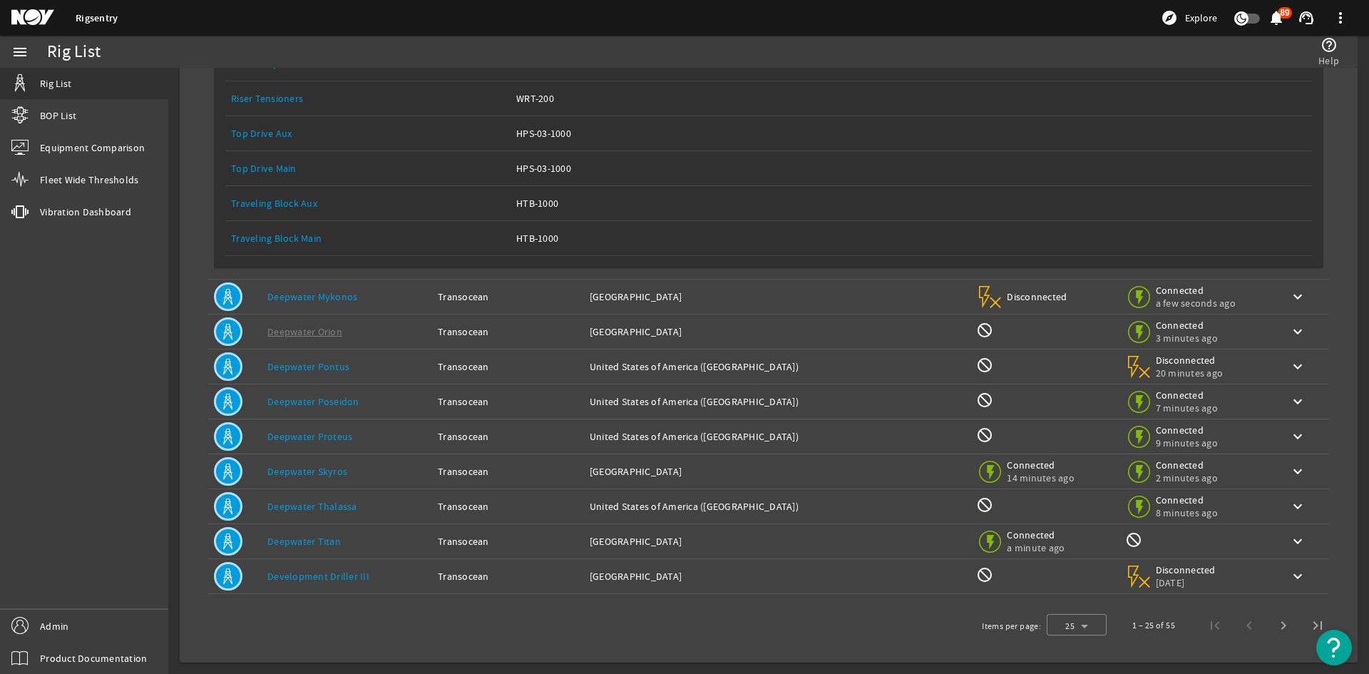
click at [517, 422] on td "Owner: Transocean" at bounding box center [508, 436] width 152 height 35
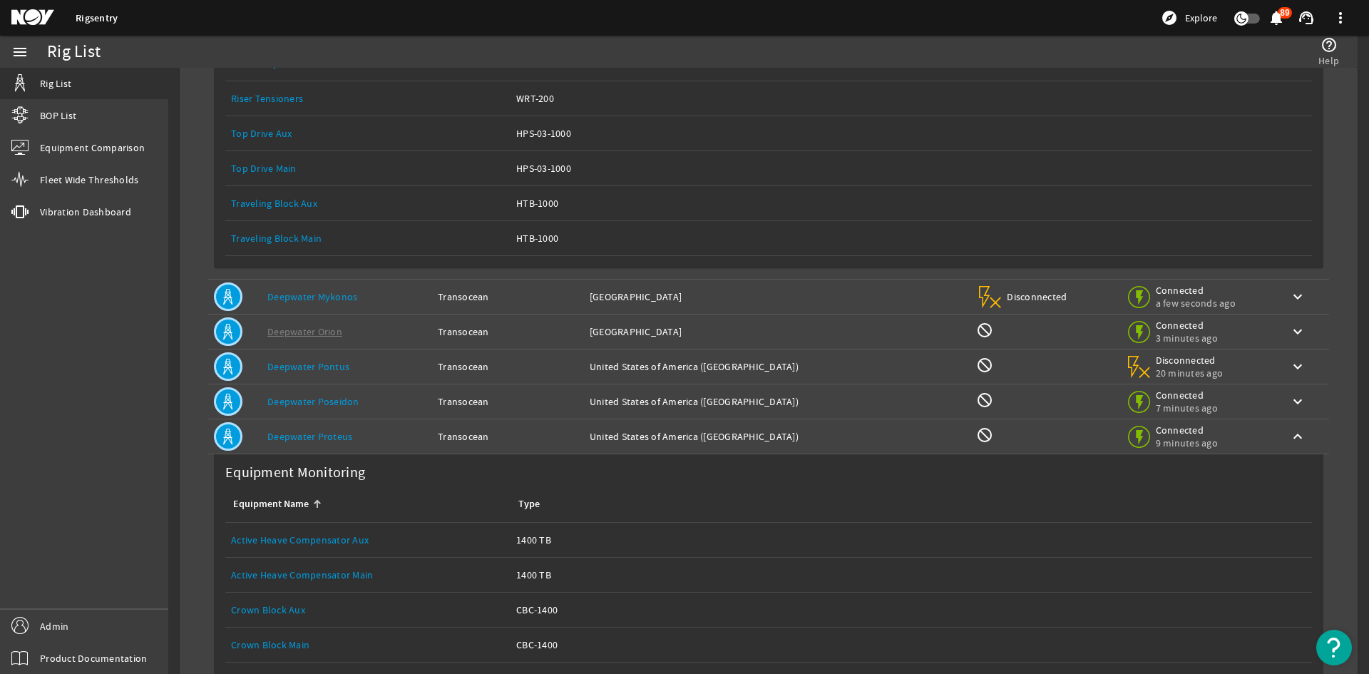
click at [517, 422] on td "Owner: Transocean" at bounding box center [508, 436] width 152 height 35
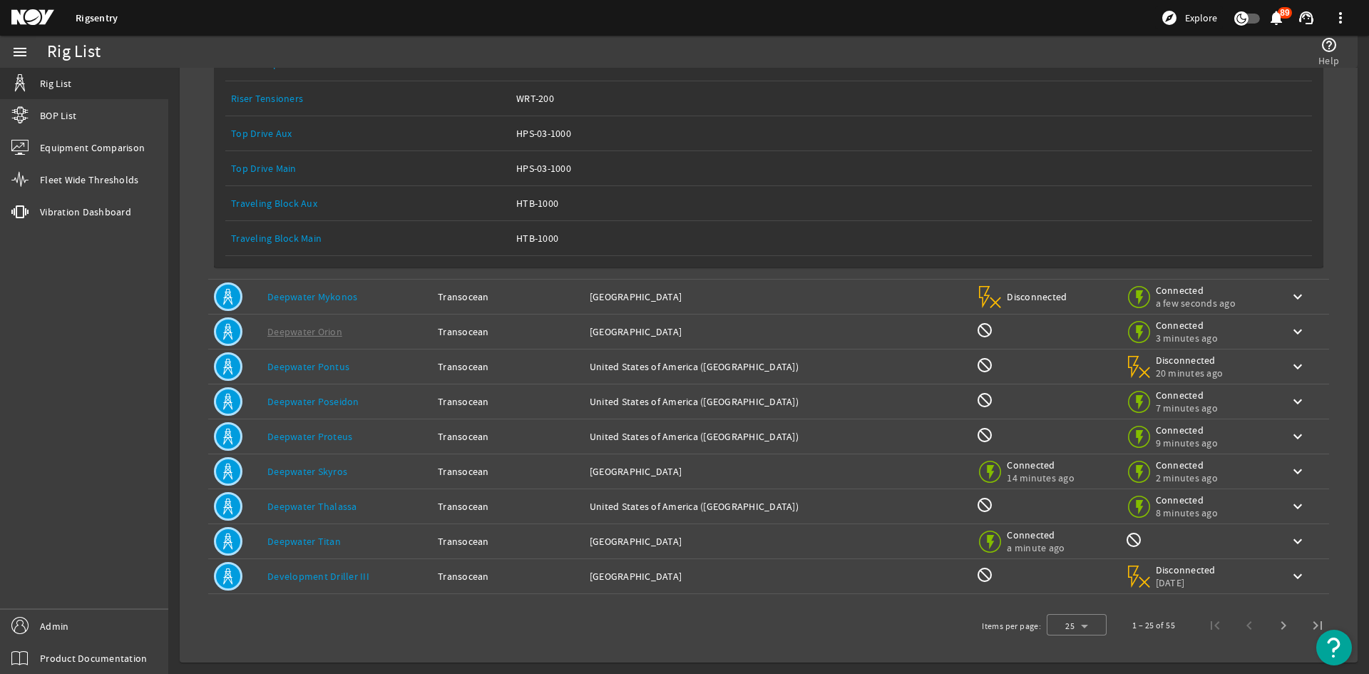
click at [518, 405] on div "Owner: Transocean" at bounding box center [508, 401] width 140 height 14
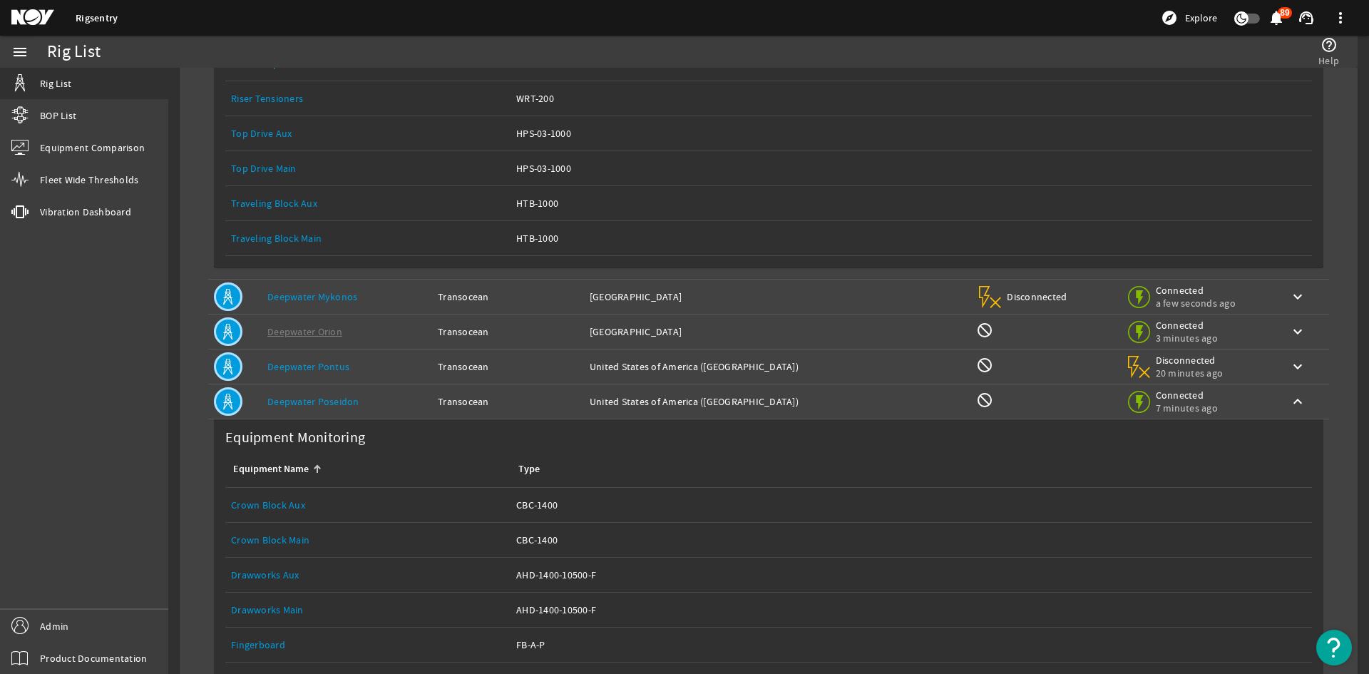
click at [518, 408] on td "Owner: Transocean" at bounding box center [508, 401] width 152 height 35
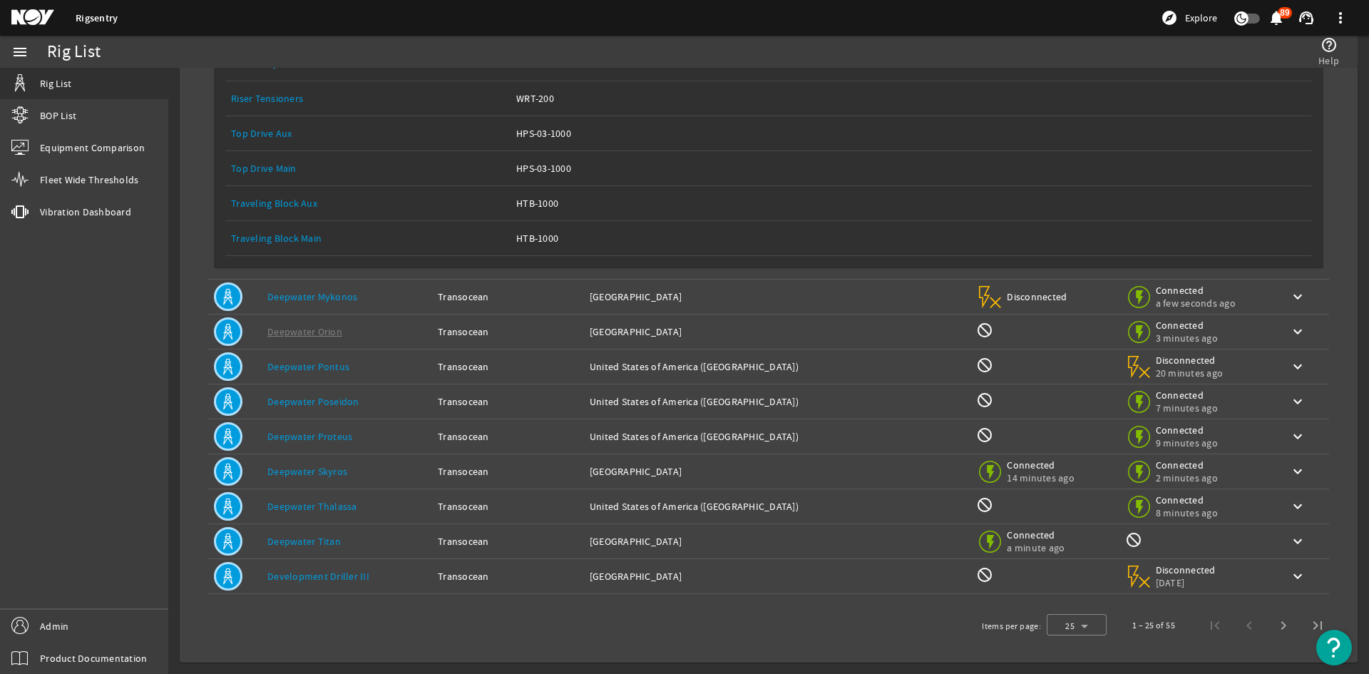
click at [518, 462] on td "Owner: Transocean" at bounding box center [508, 471] width 152 height 35
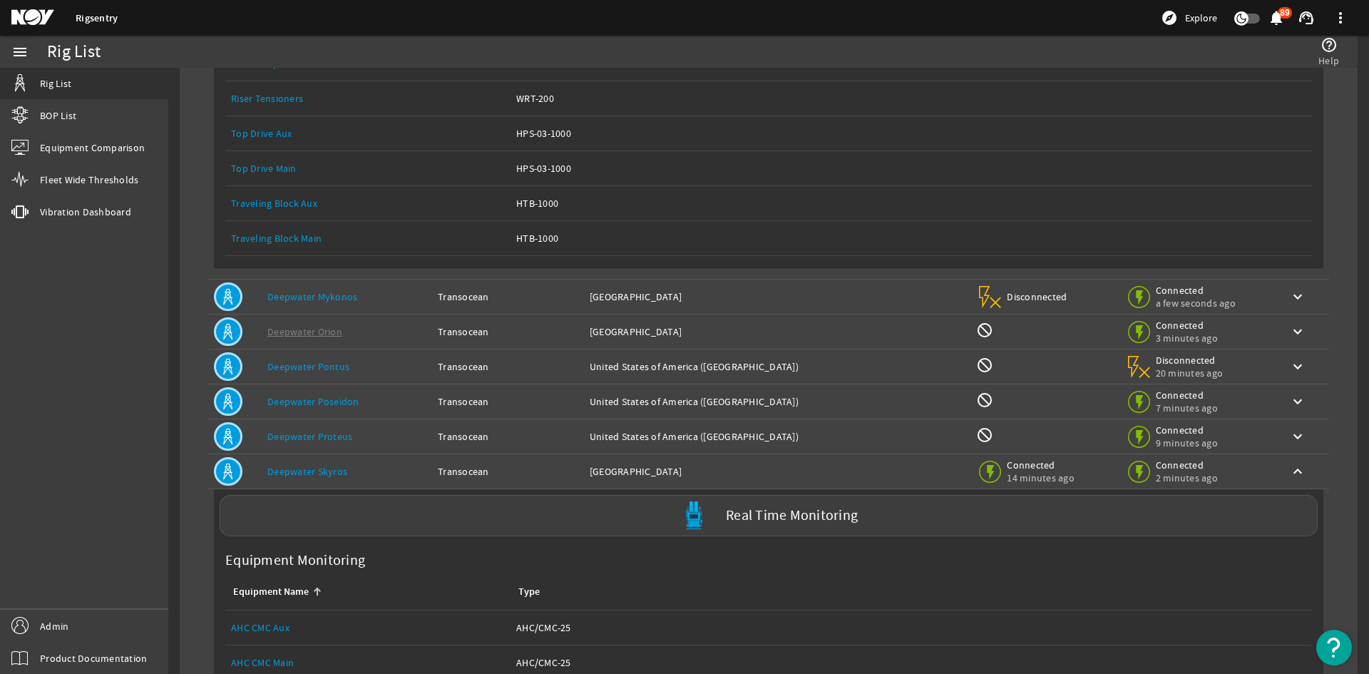
click at [513, 467] on div "Owner: Transocean" at bounding box center [508, 471] width 140 height 14
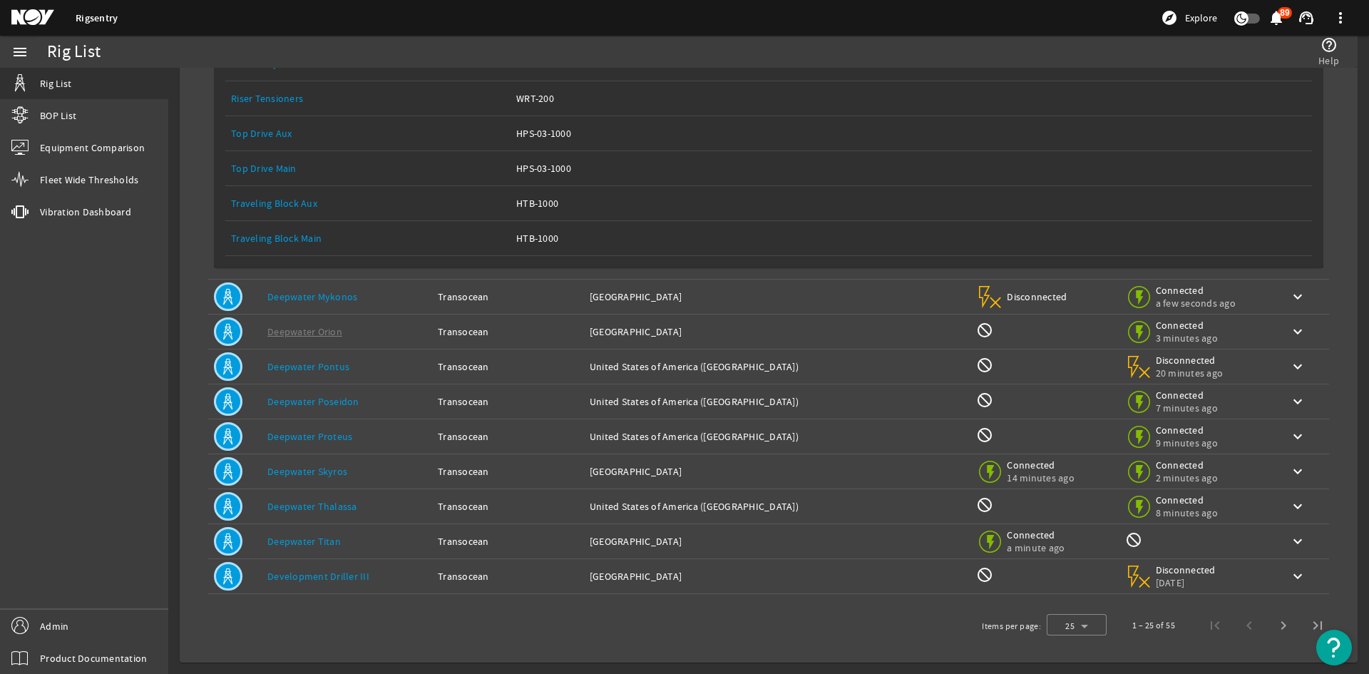
click at [513, 467] on div "Owner: Transocean" at bounding box center [508, 471] width 140 height 14
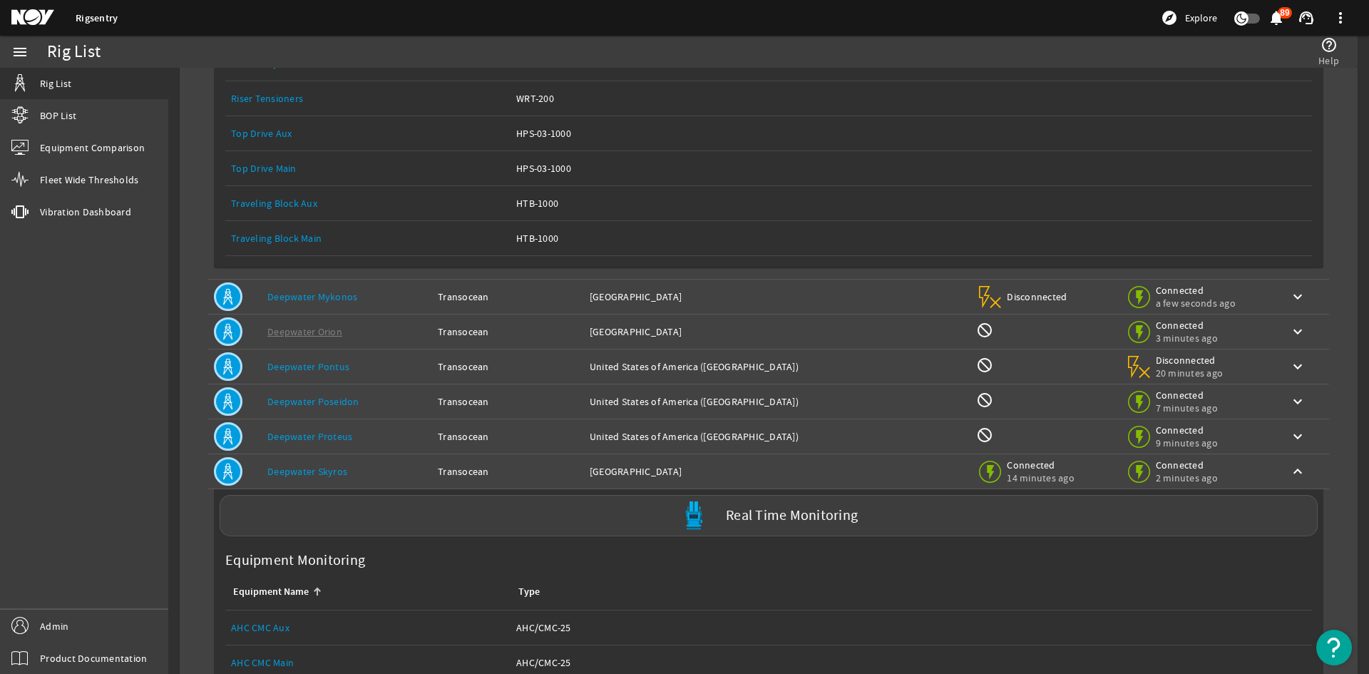
click at [506, 472] on div "Owner: Transocean" at bounding box center [508, 471] width 140 height 14
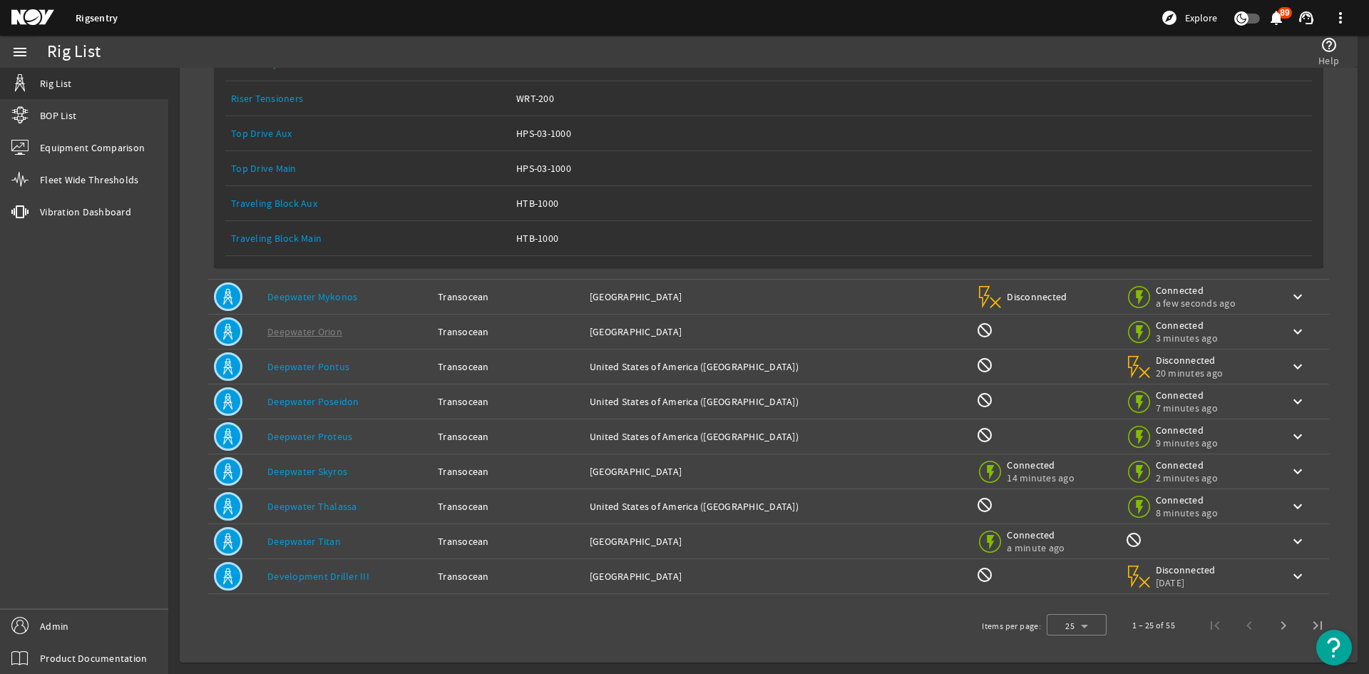
click at [505, 508] on div "Owner: Transocean" at bounding box center [508, 506] width 140 height 14
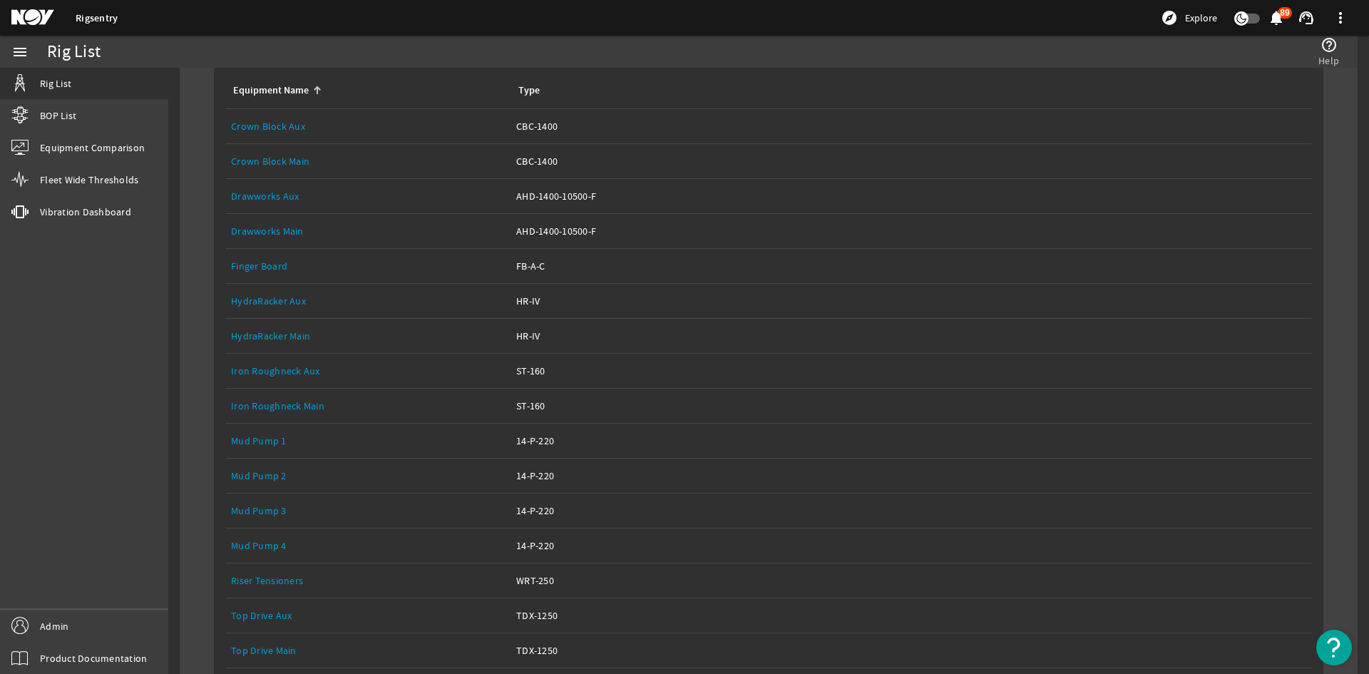
scroll to position [2920, 0]
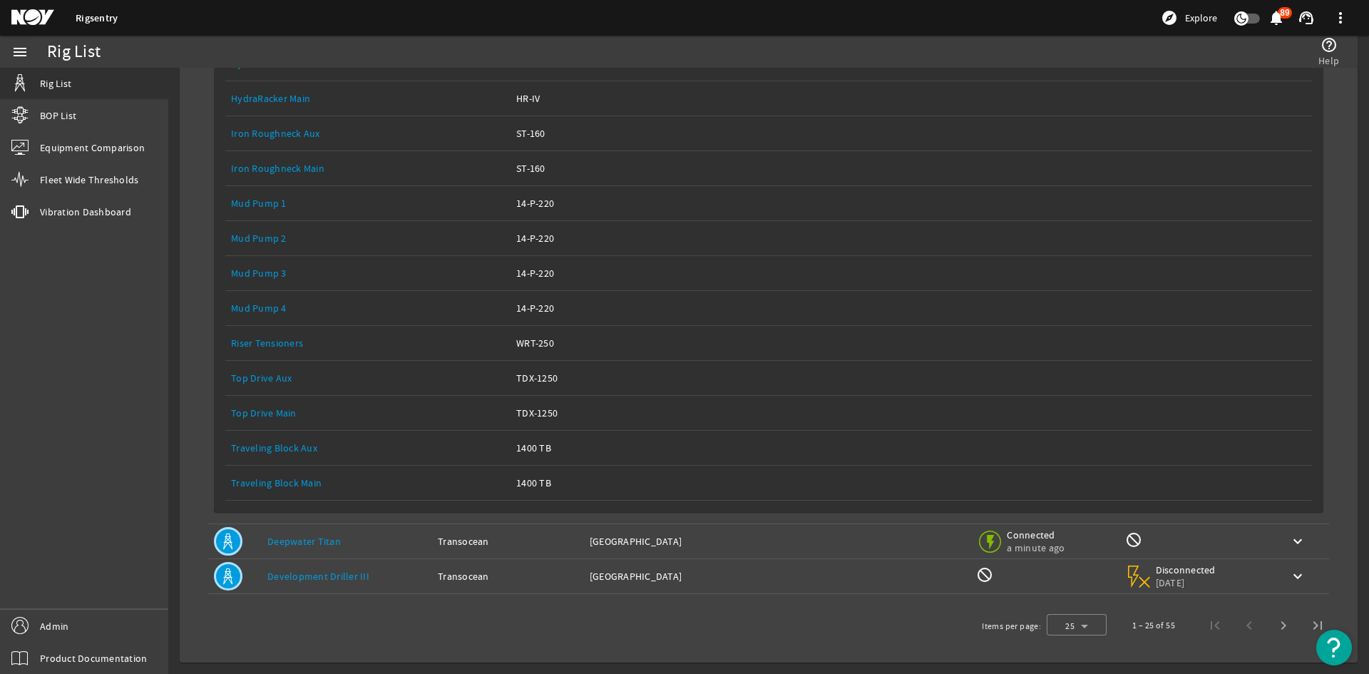
click at [514, 546] on div "Owner: Transocean" at bounding box center [508, 541] width 140 height 14
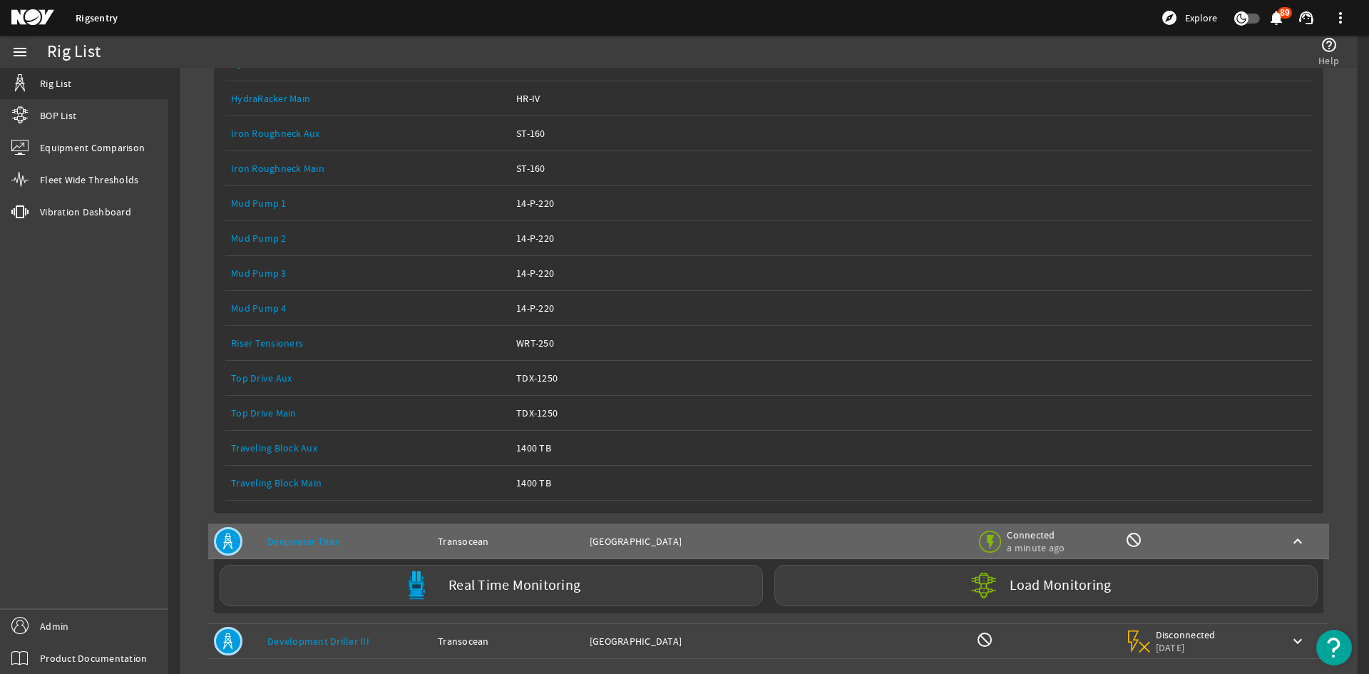
click at [508, 645] on div "Owner: Transocean" at bounding box center [508, 641] width 140 height 14
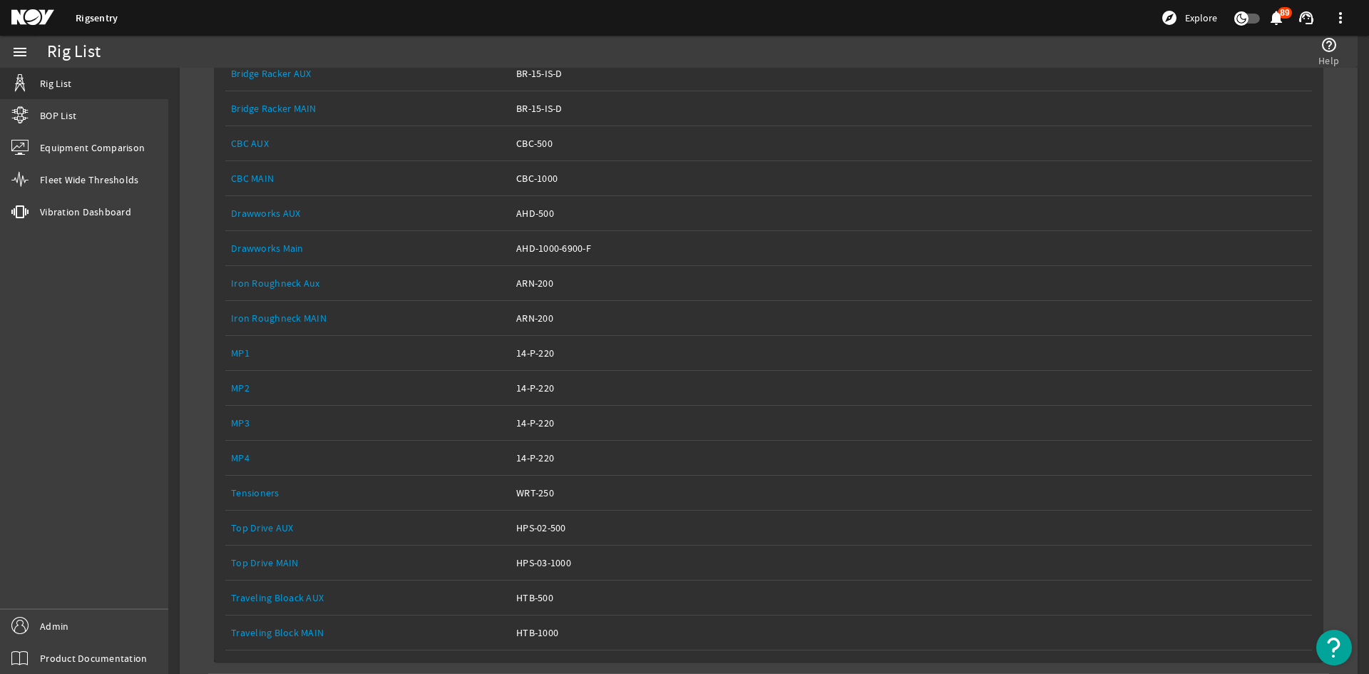
scroll to position [3671, 0]
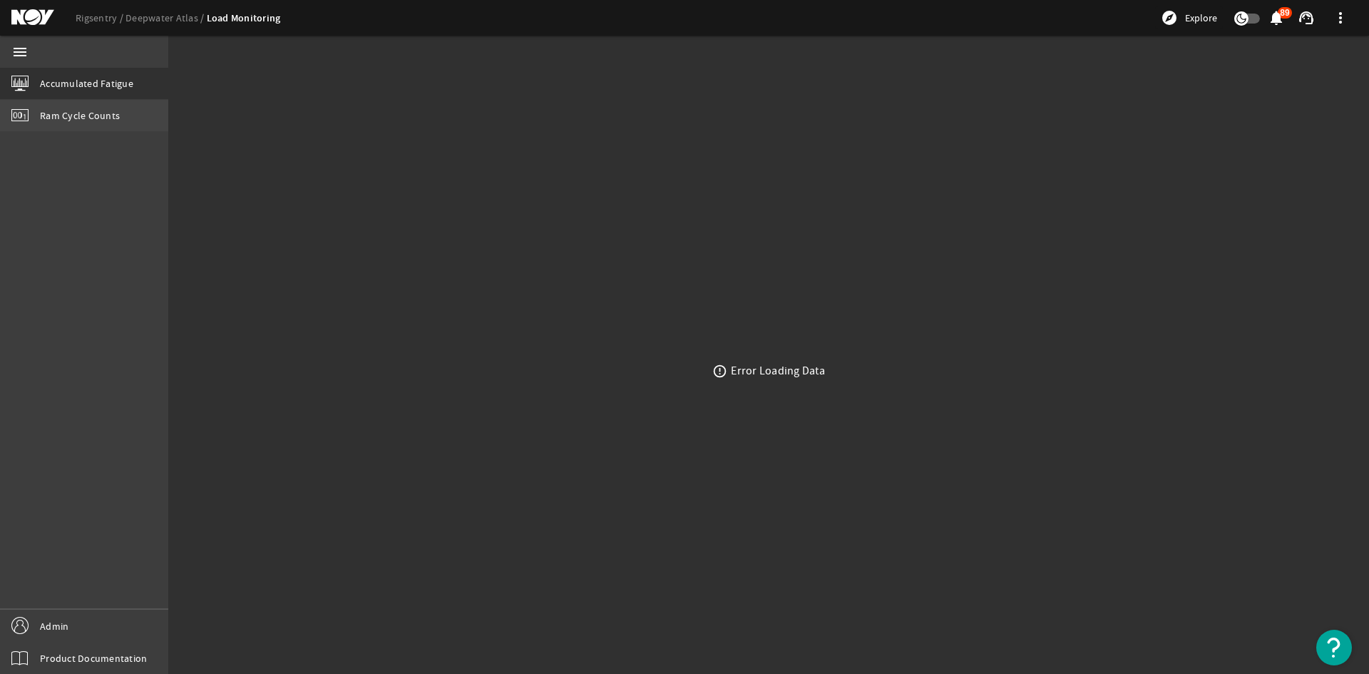
click at [65, 125] on link "Ram Cycle Counts" at bounding box center [84, 115] width 168 height 31
click at [68, 105] on link "Ram Cycle Counts" at bounding box center [84, 115] width 168 height 31
click at [72, 90] on span "Accumulated Fatigue" at bounding box center [86, 83] width 93 height 14
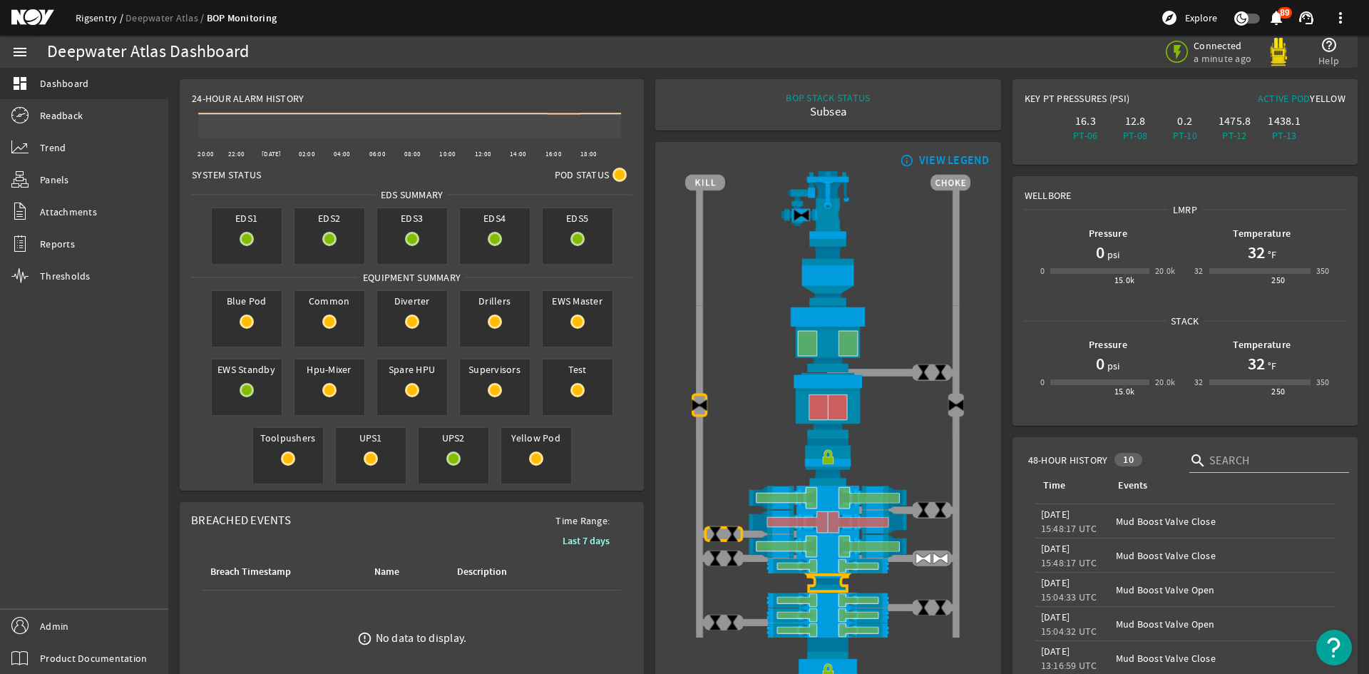
click at [110, 12] on link "Rigsentry" at bounding box center [101, 17] width 50 height 13
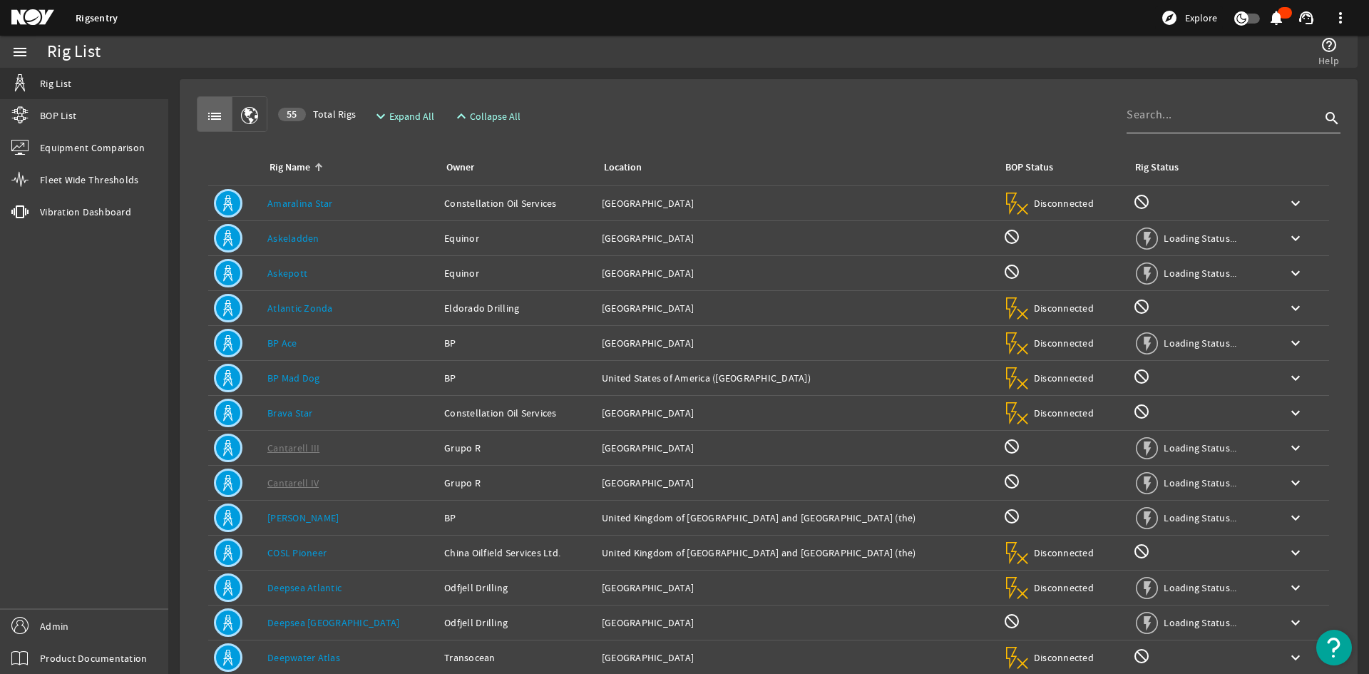
click at [1203, 116] on input at bounding box center [1223, 114] width 194 height 17
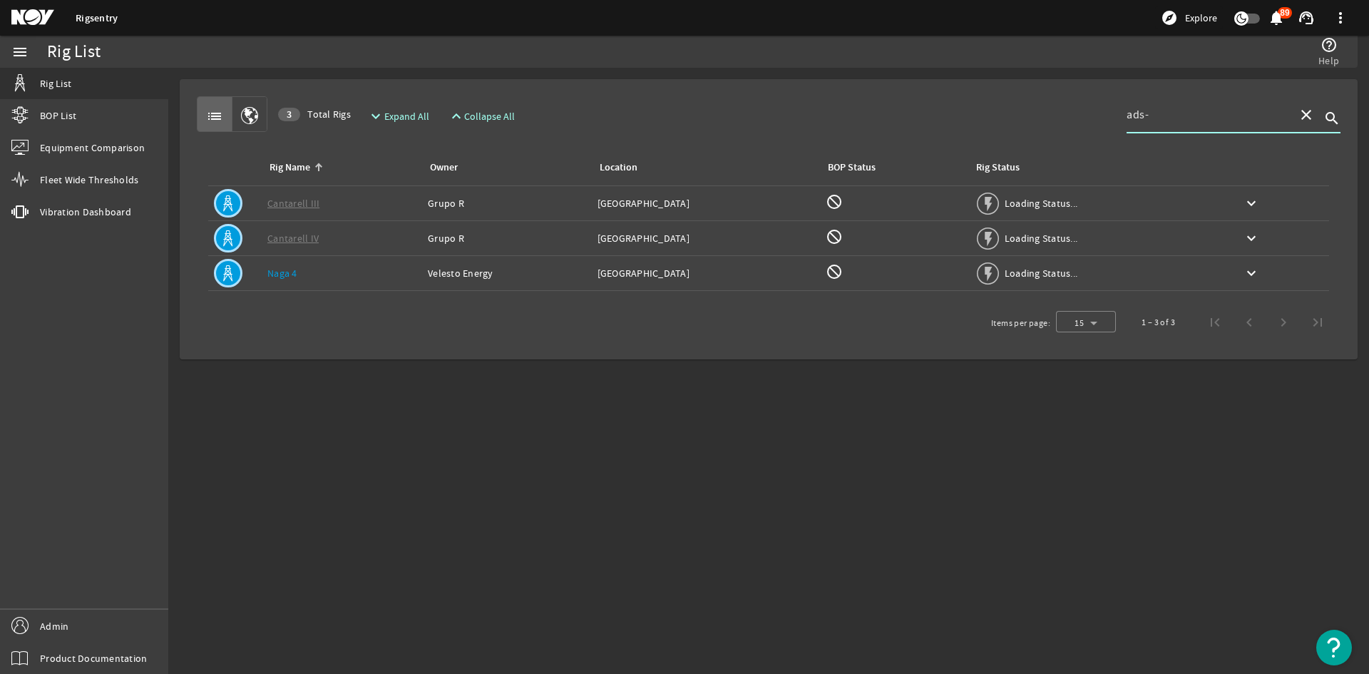
type input "ads-"
click at [307, 280] on td "Rig Name: Naga 4" at bounding box center [342, 273] width 160 height 35
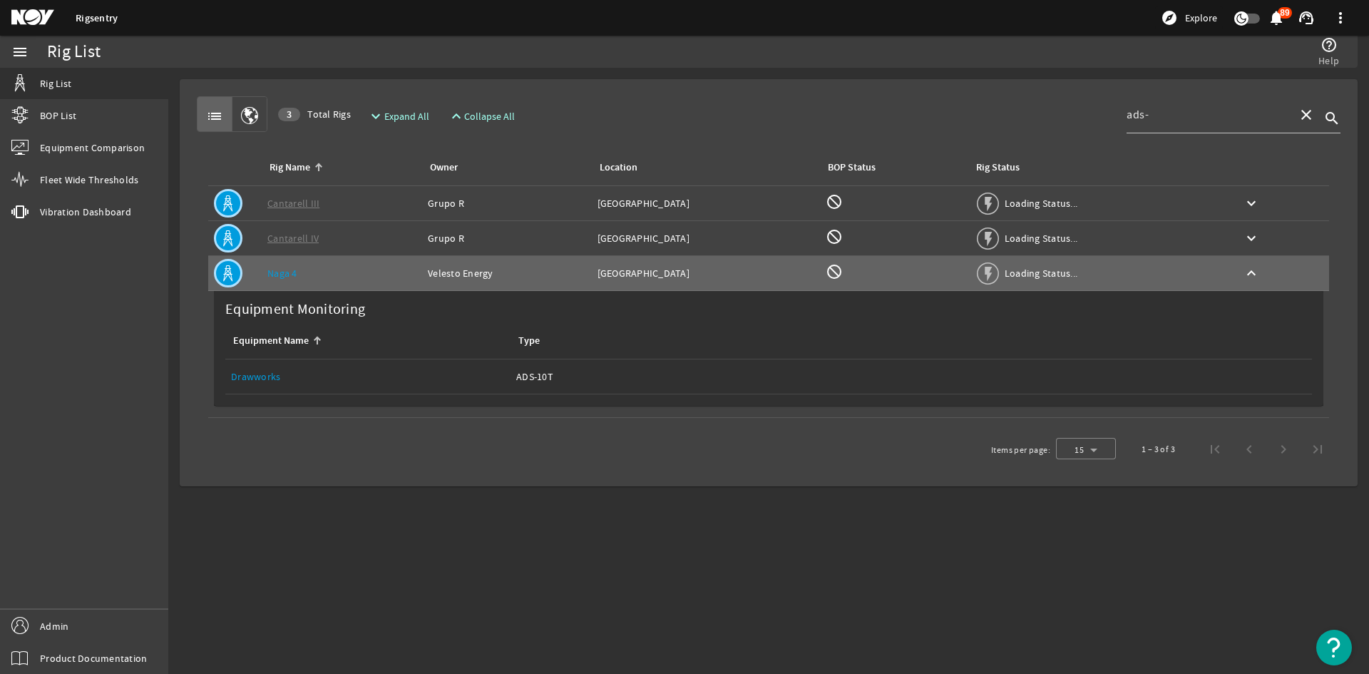
click at [385, 246] on td "Rig Name: Cantarell IV" at bounding box center [342, 238] width 160 height 35
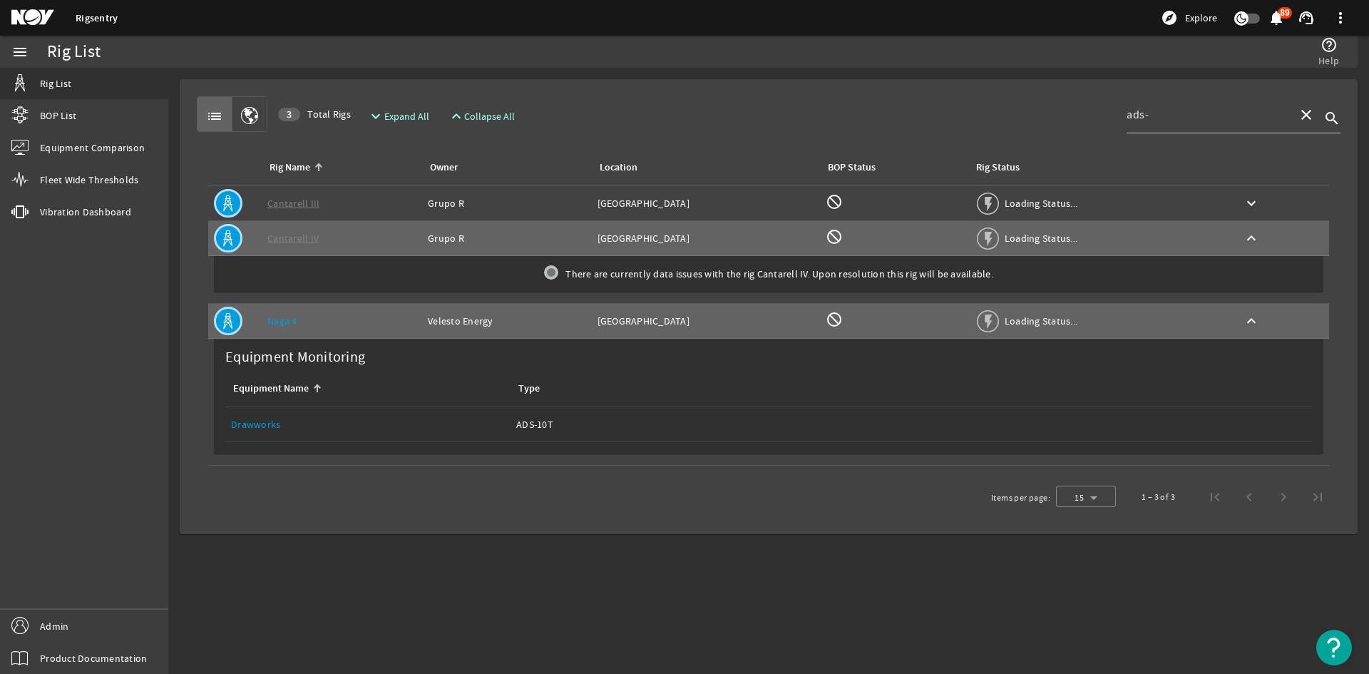
click at [380, 200] on div "Rig Name: Cantarell III" at bounding box center [341, 203] width 149 height 14
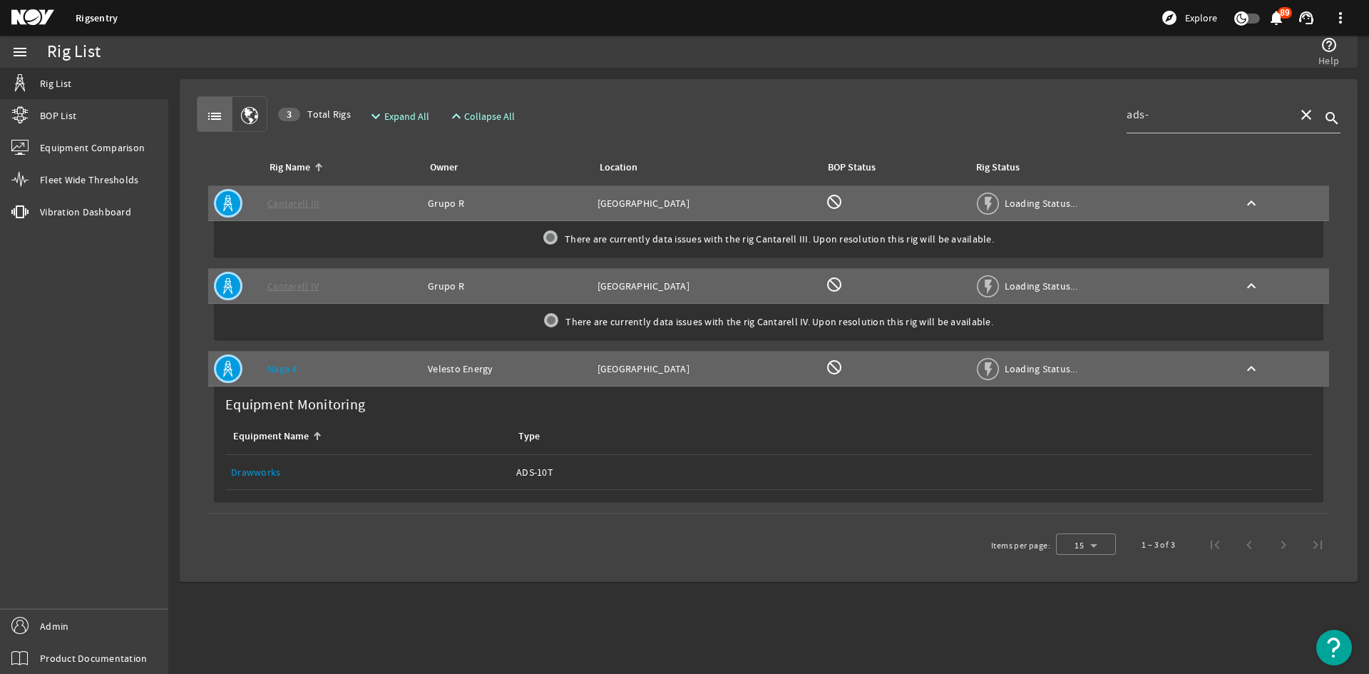
click at [262, 478] on div "Equipment Name: Drawworks" at bounding box center [368, 472] width 274 height 14
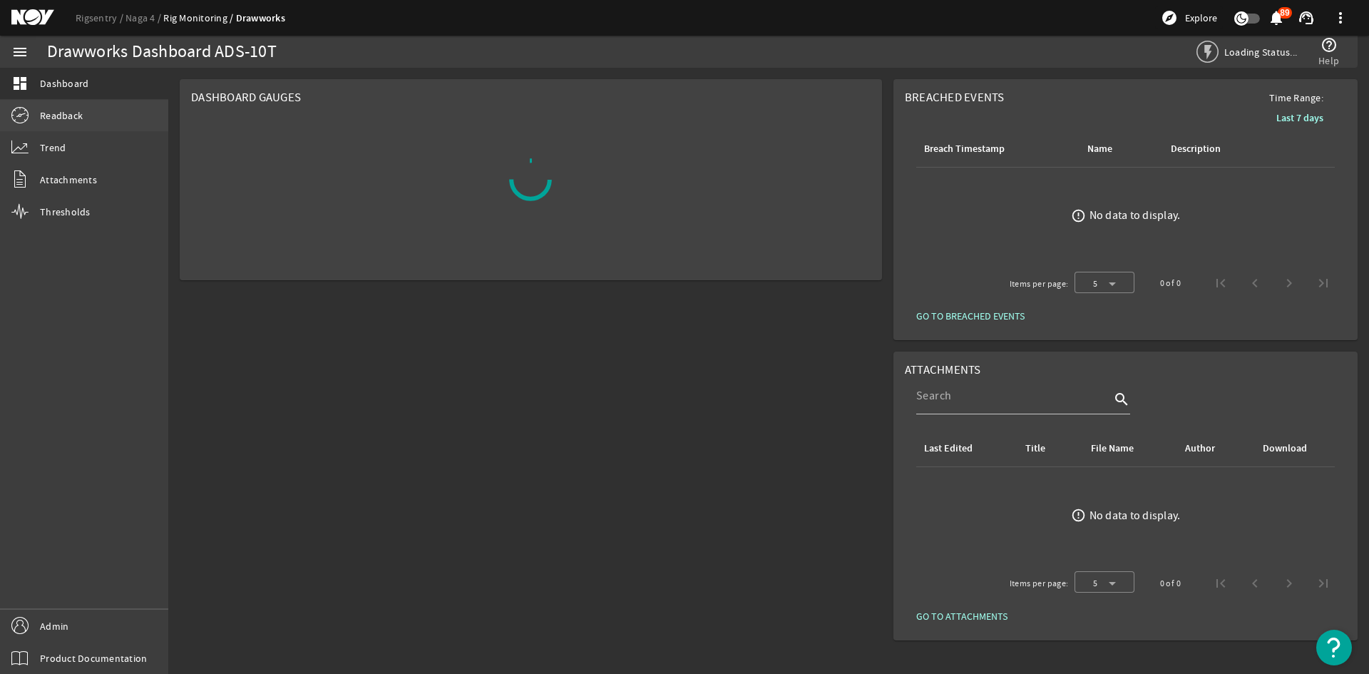
click at [104, 117] on link "Readback" at bounding box center [84, 115] width 168 height 31
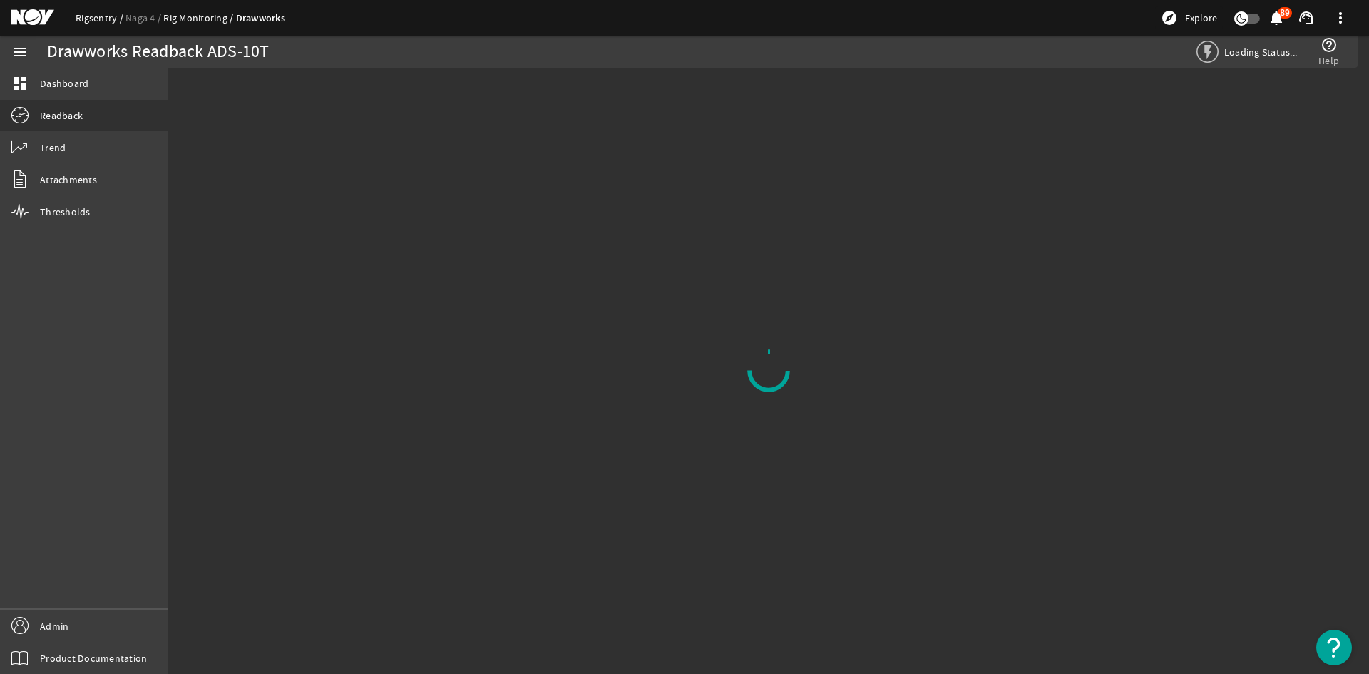
click at [87, 19] on link "Rigsentry" at bounding box center [101, 17] width 50 height 13
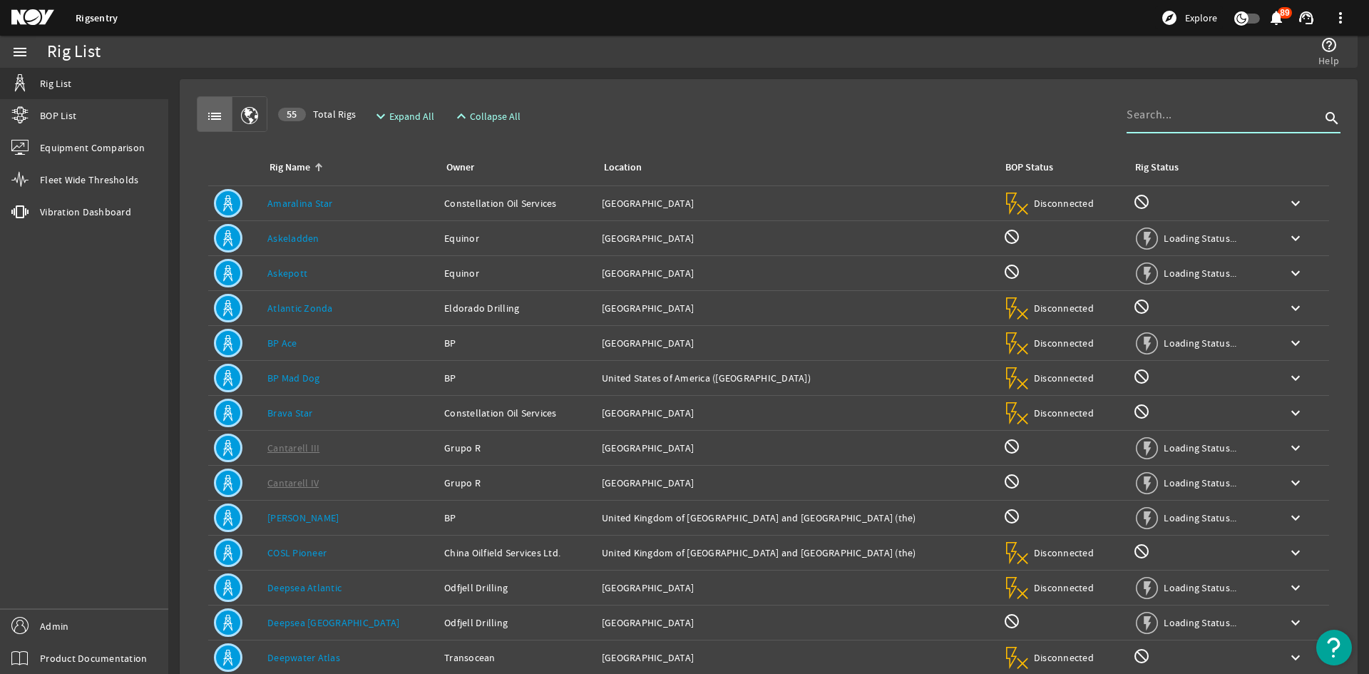
click at [1222, 118] on input at bounding box center [1223, 114] width 194 height 17
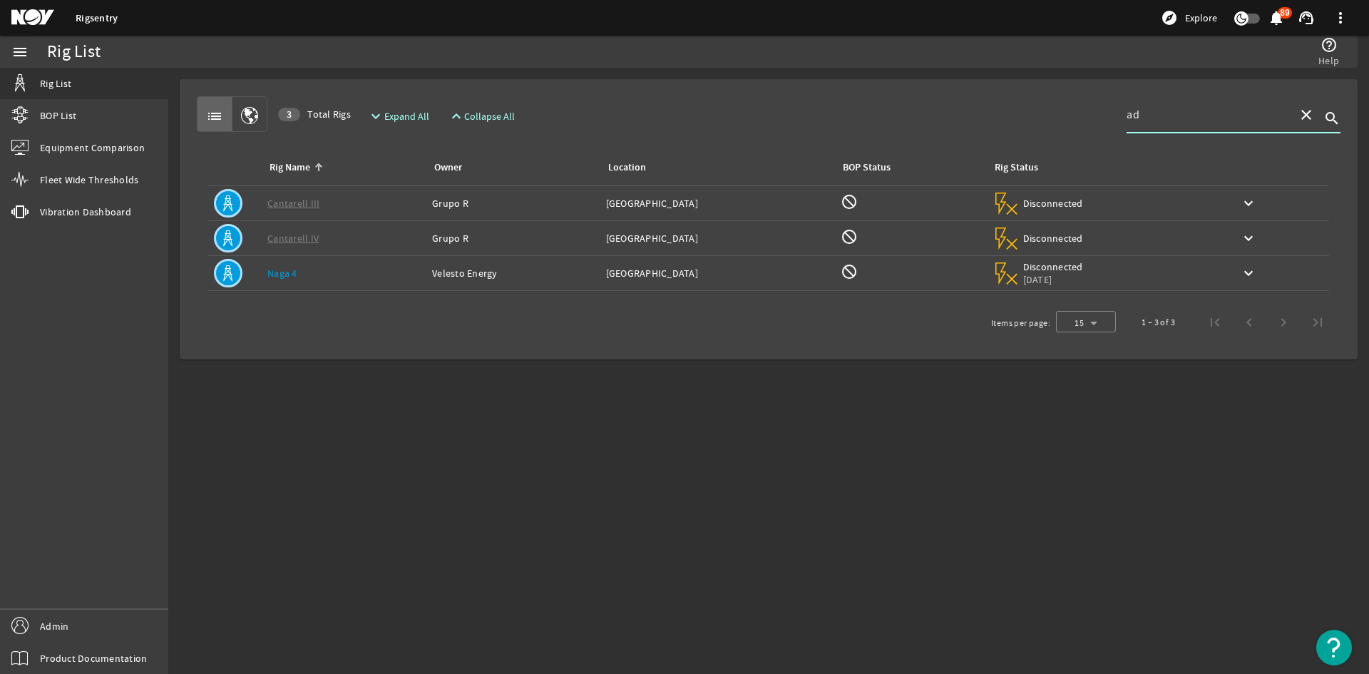
type input "a"
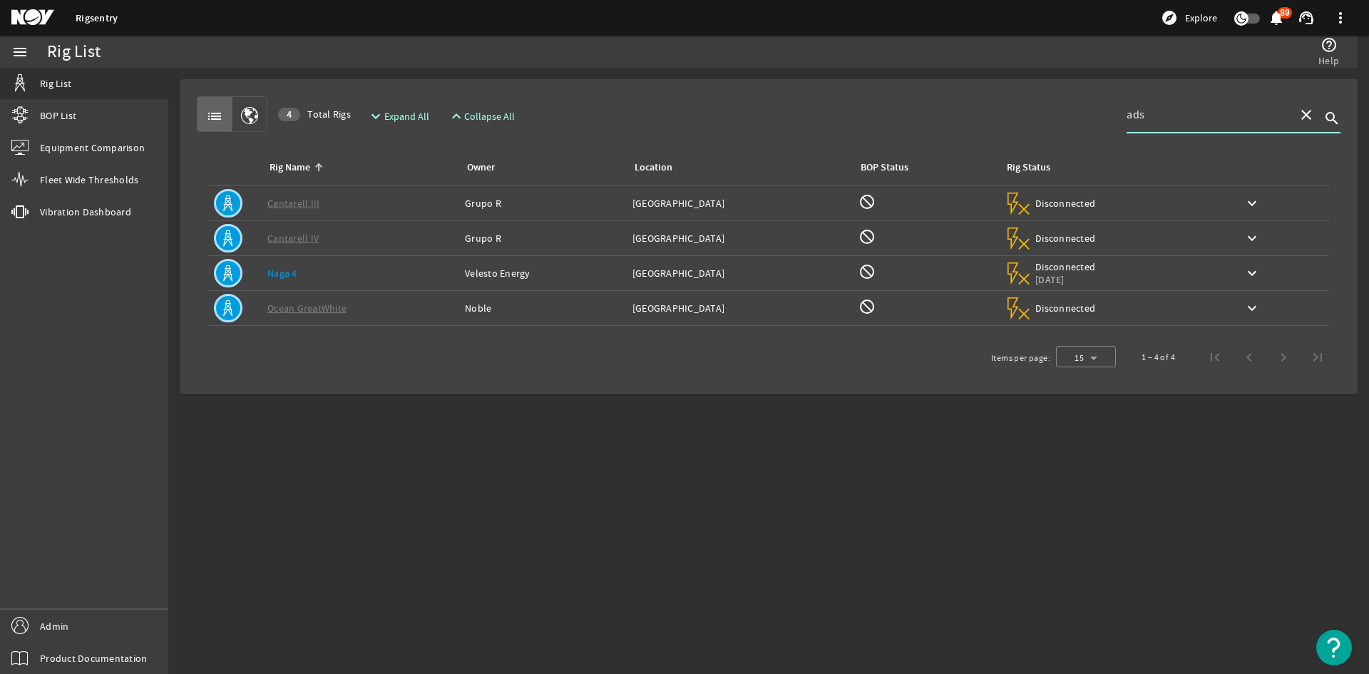
type input "ads"
click at [372, 267] on div "Rig Name: Naga 4" at bounding box center [360, 273] width 186 height 14
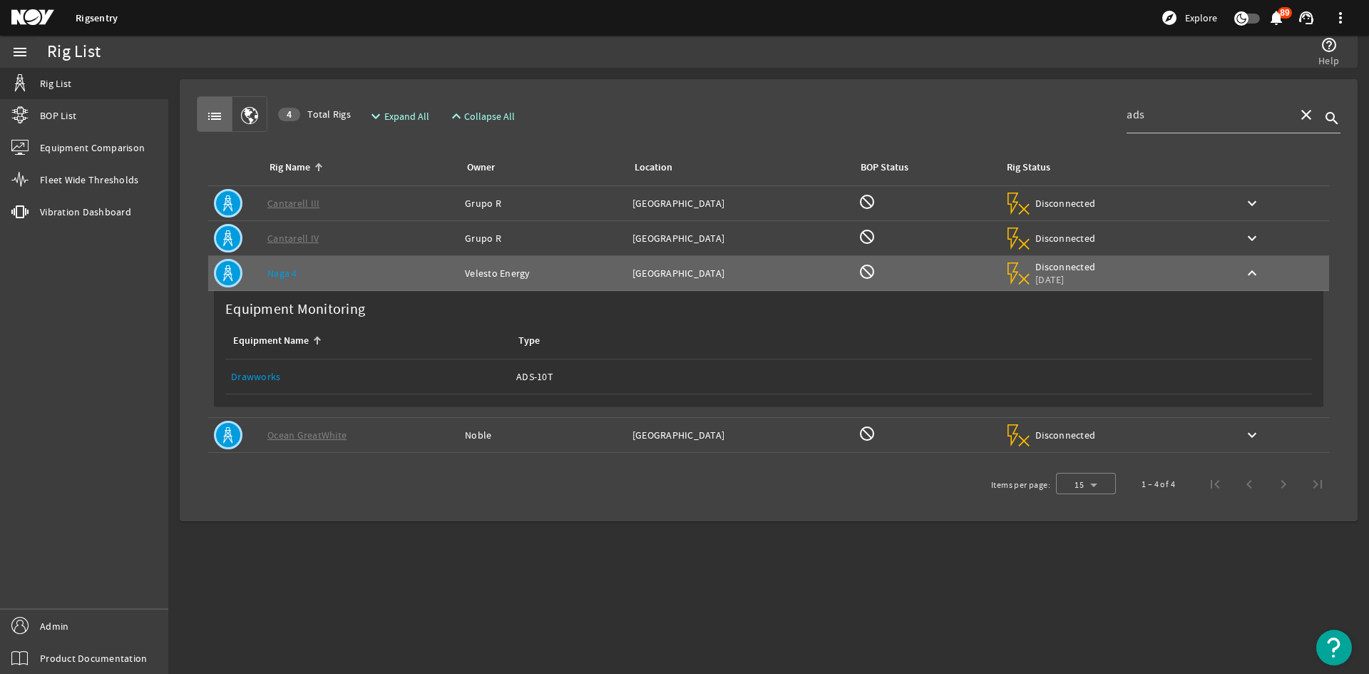
drag, startPoint x: 266, startPoint y: 356, endPoint x: 264, endPoint y: 366, distance: 10.2
click at [264, 366] on link "Equipment Name: Drawworks" at bounding box center [368, 376] width 274 height 34
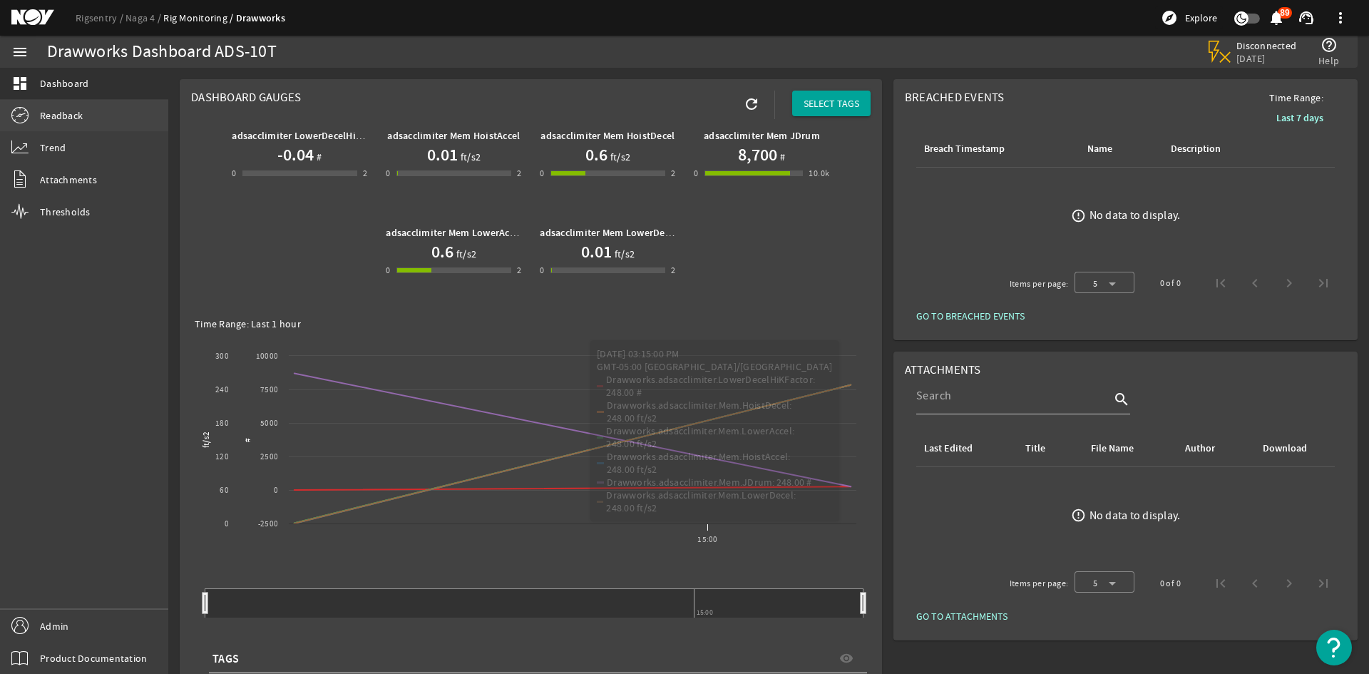
click at [137, 109] on link "Readback" at bounding box center [84, 115] width 168 height 31
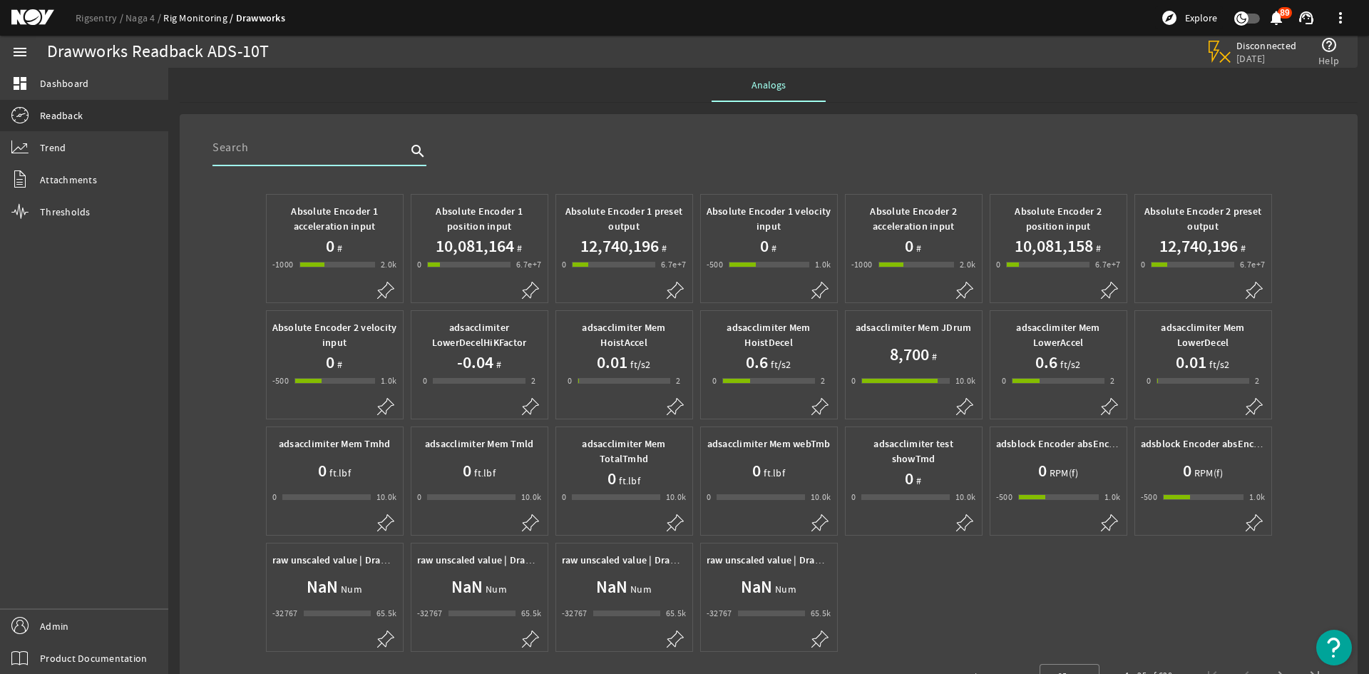
click at [323, 143] on input "text" at bounding box center [309, 147] width 194 height 17
type input "motor"
